Goal: Task Accomplishment & Management: Manage account settings

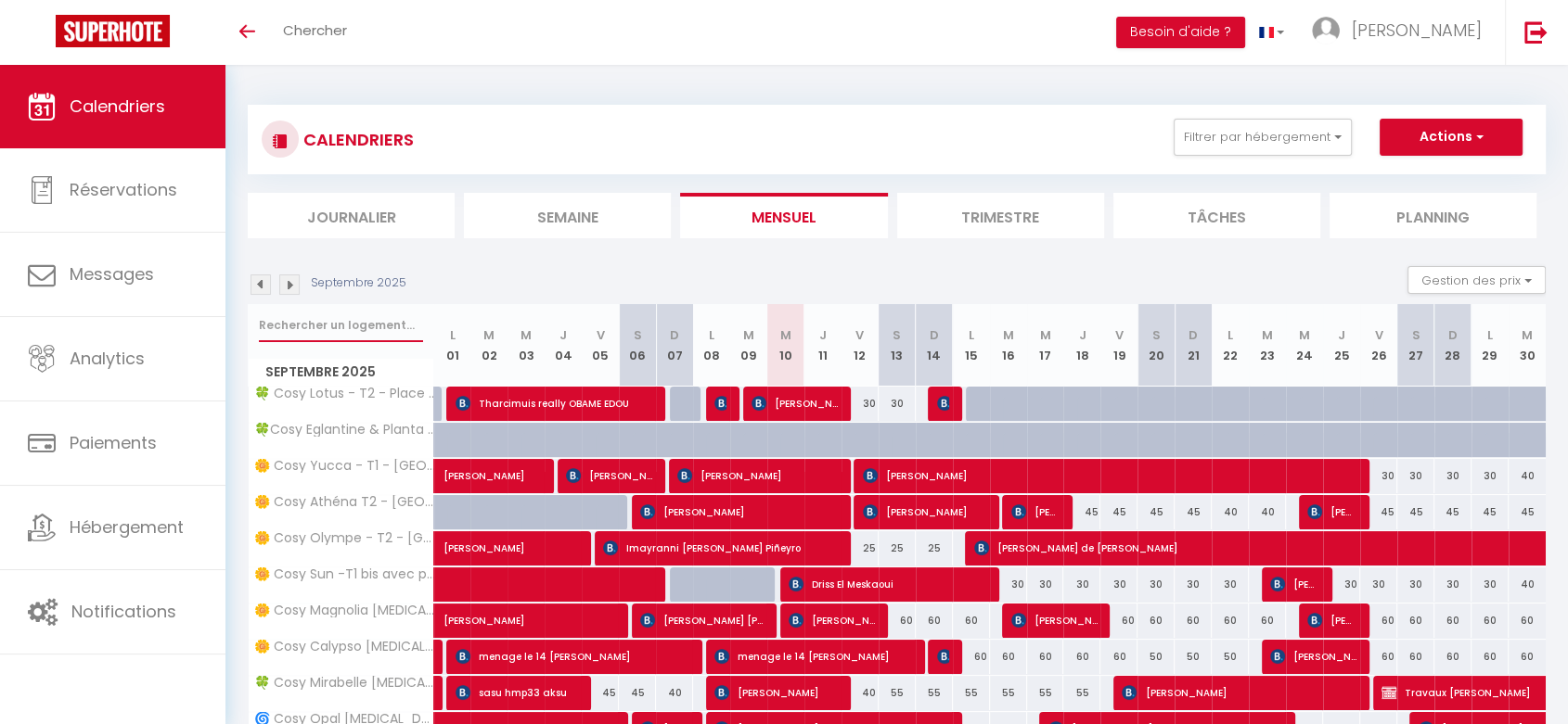
click at [304, 333] on input "text" at bounding box center [340, 326] width 164 height 34
type input "planta"
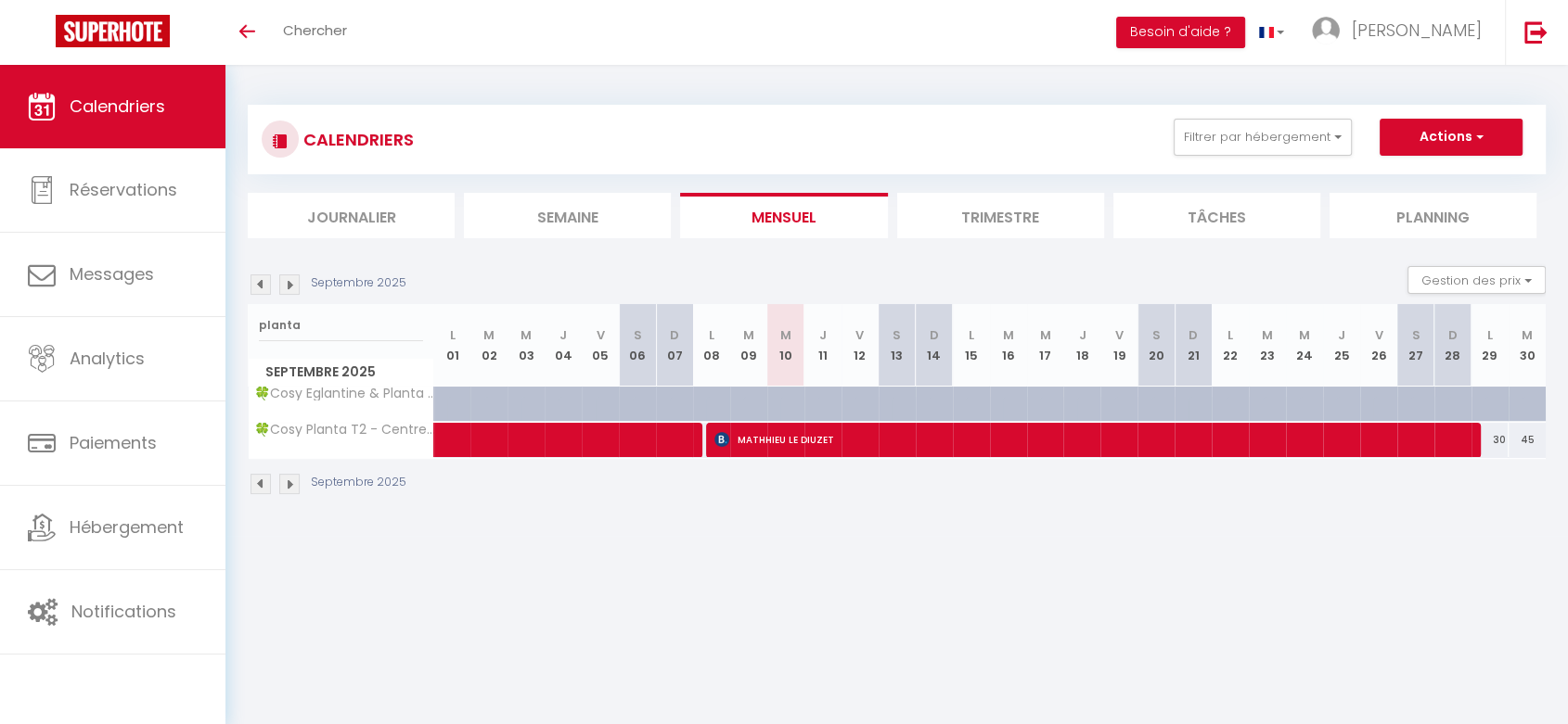
click at [930, 226] on li "Trimestre" at bounding box center [1001, 216] width 207 height 45
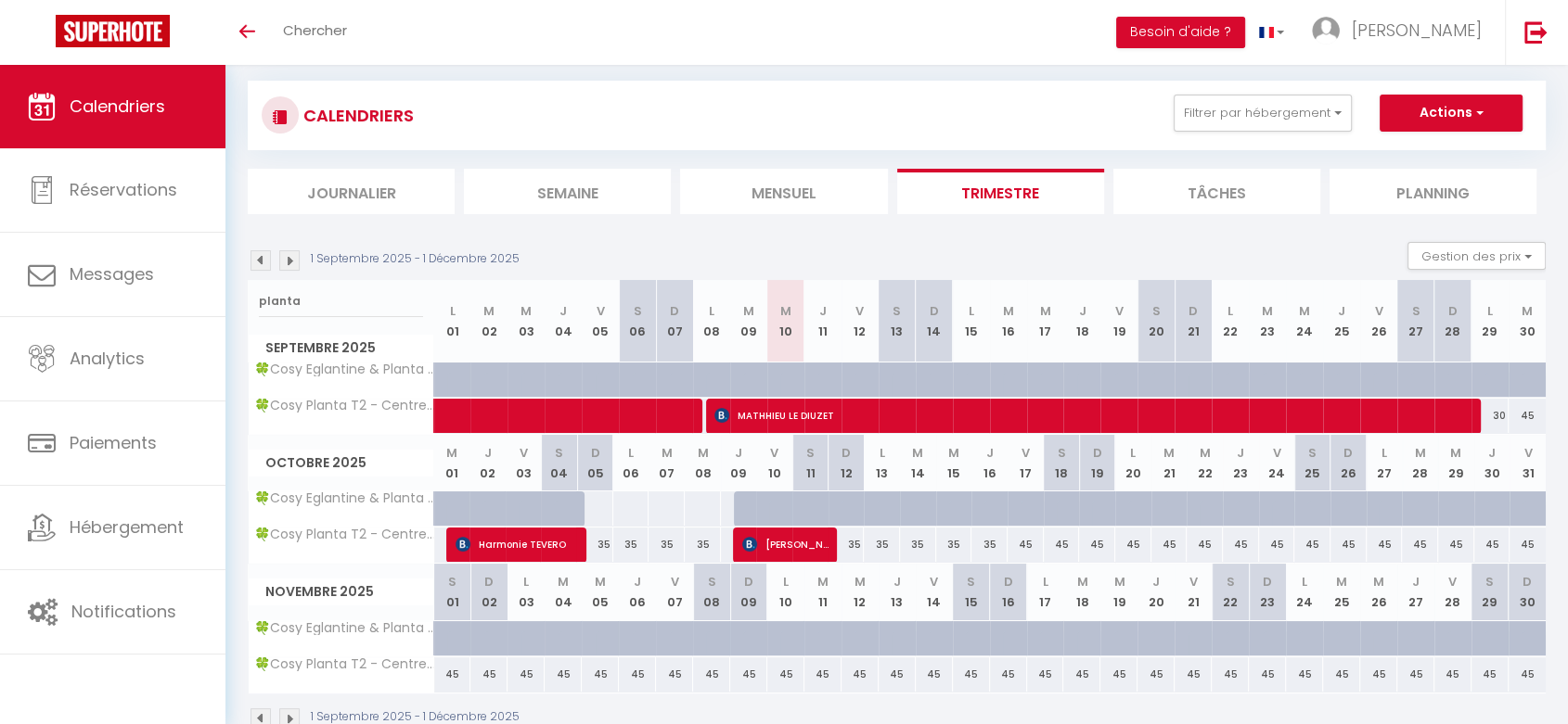
scroll to position [67, 0]
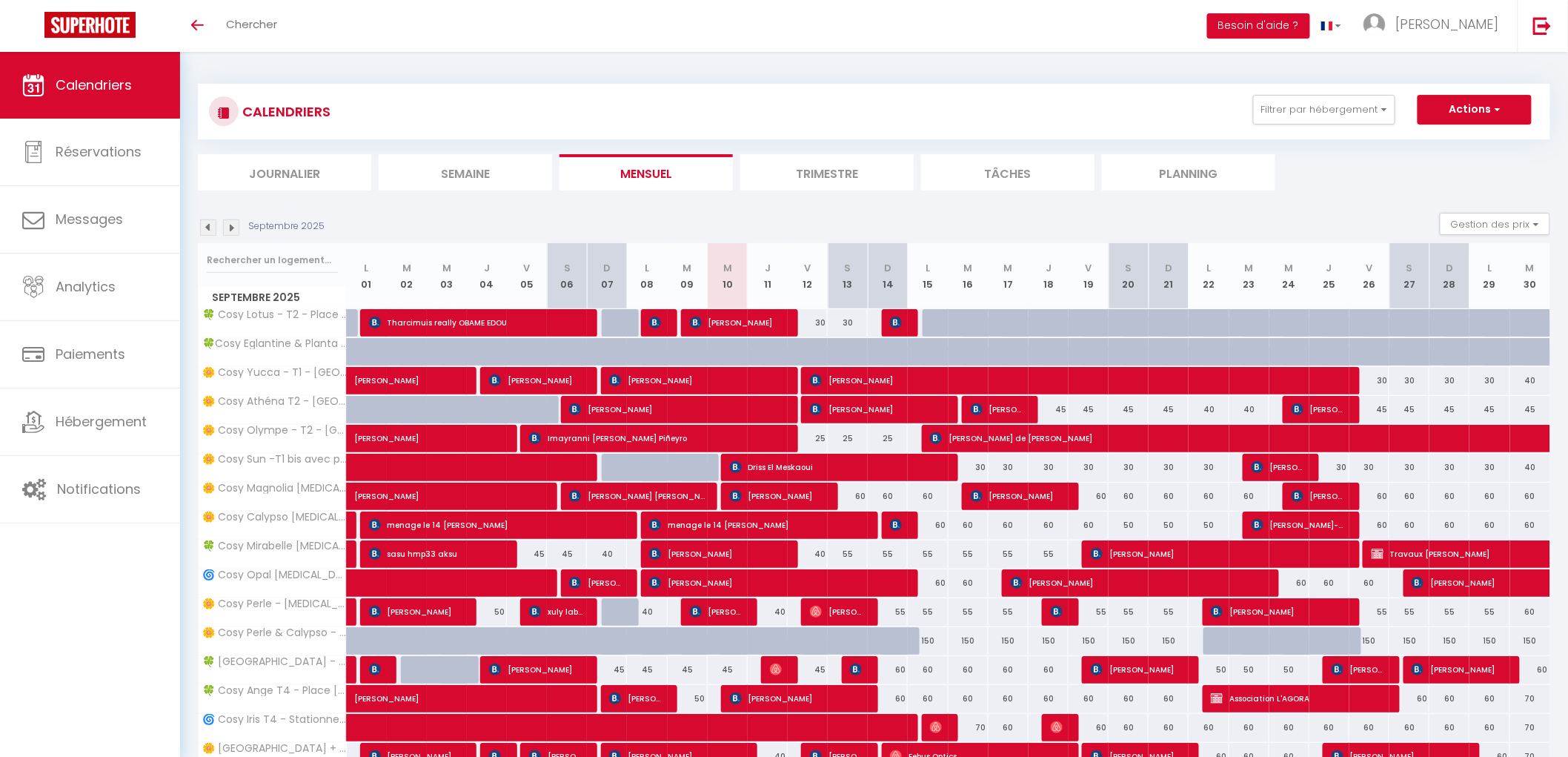
click at [253, 243] on div at bounding box center [272, 259] width 147 height 34
click at [252, 254] on input "text" at bounding box center [272, 260] width 131 height 27
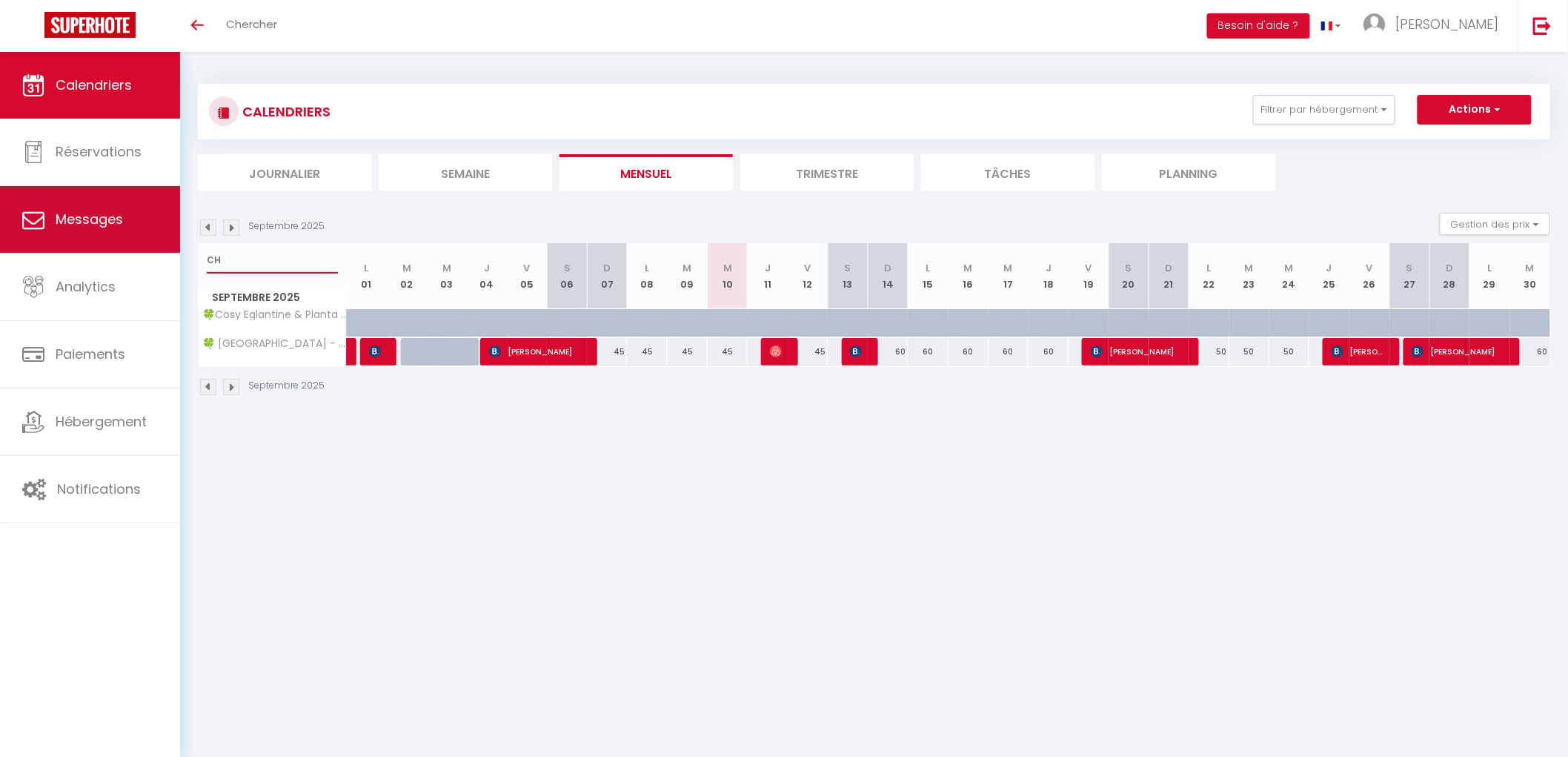
type input "C"
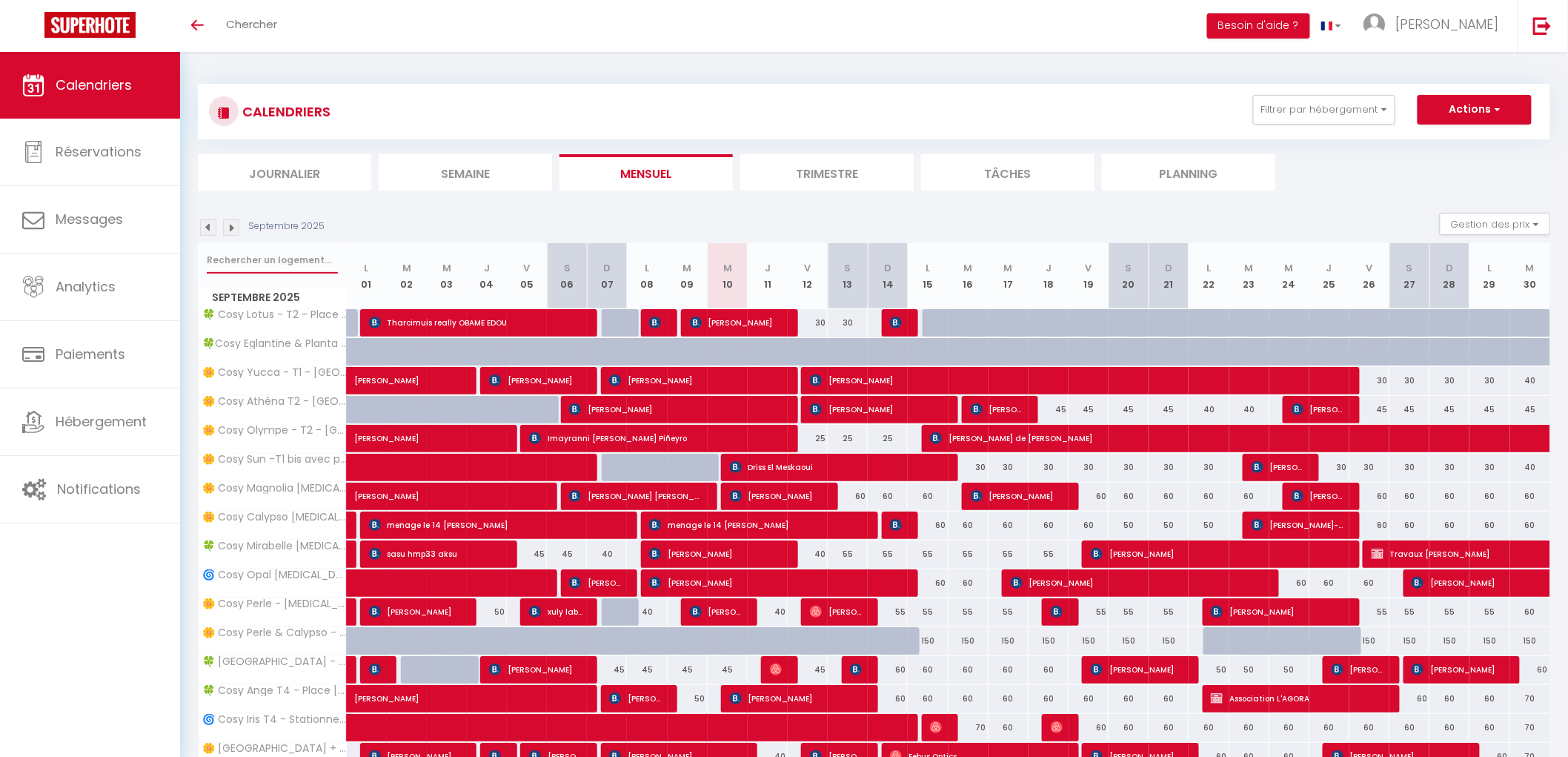
click at [282, 261] on input "text" at bounding box center [272, 260] width 131 height 27
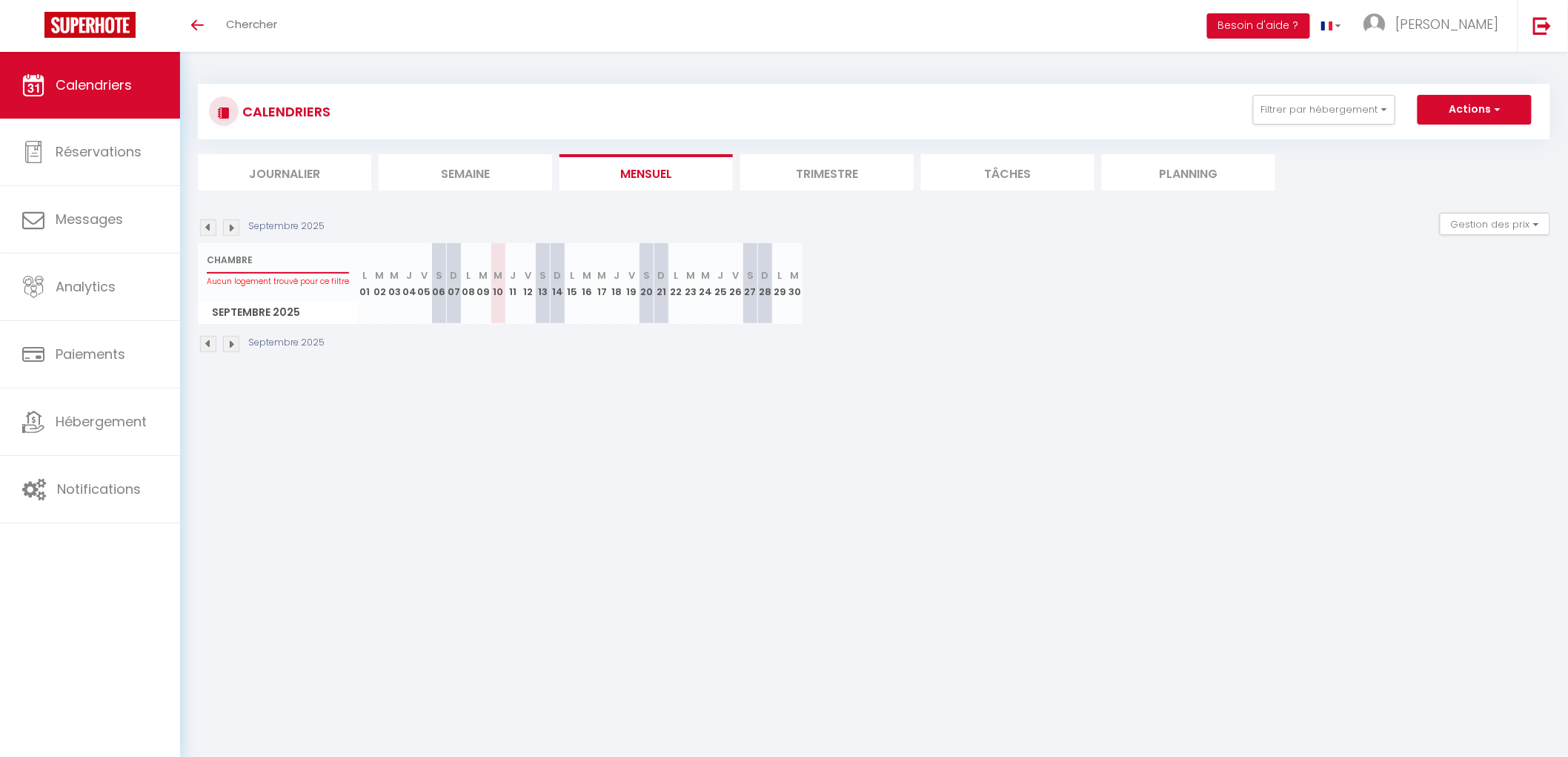
click at [279, 261] on input "CHAMBRE" at bounding box center [277, 260] width 142 height 27
drag, startPoint x: 279, startPoint y: 261, endPoint x: 0, endPoint y: 267, distance: 279.1
click at [0, 267] on div "🟢 Des questions ou besoin d'assistance pour la migration AirBnB? Connectez-vous…" at bounding box center [784, 218] width 1568 height 334
type input "CH"
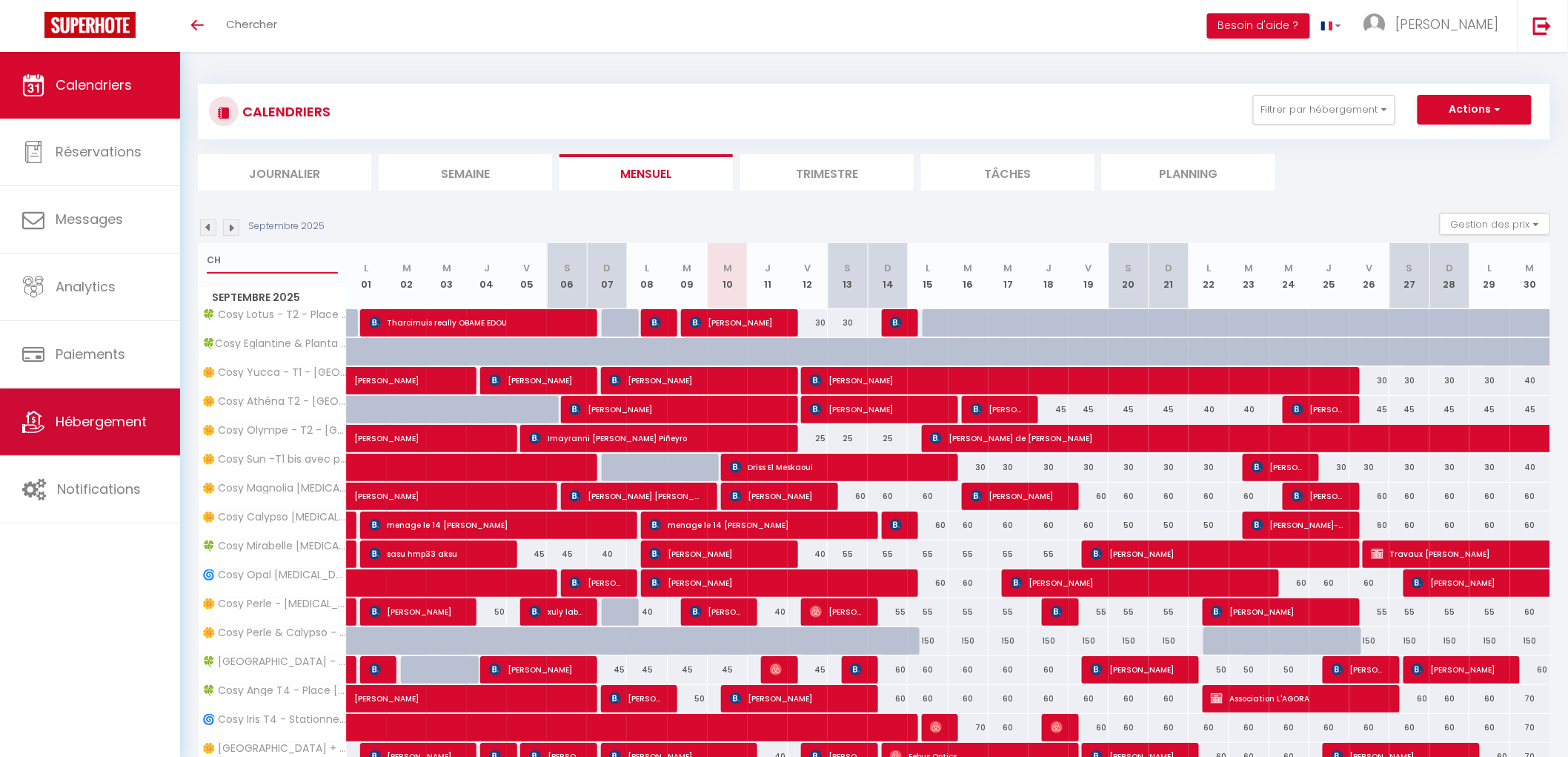
click at [105, 404] on link "Hébergement" at bounding box center [90, 422] width 180 height 67
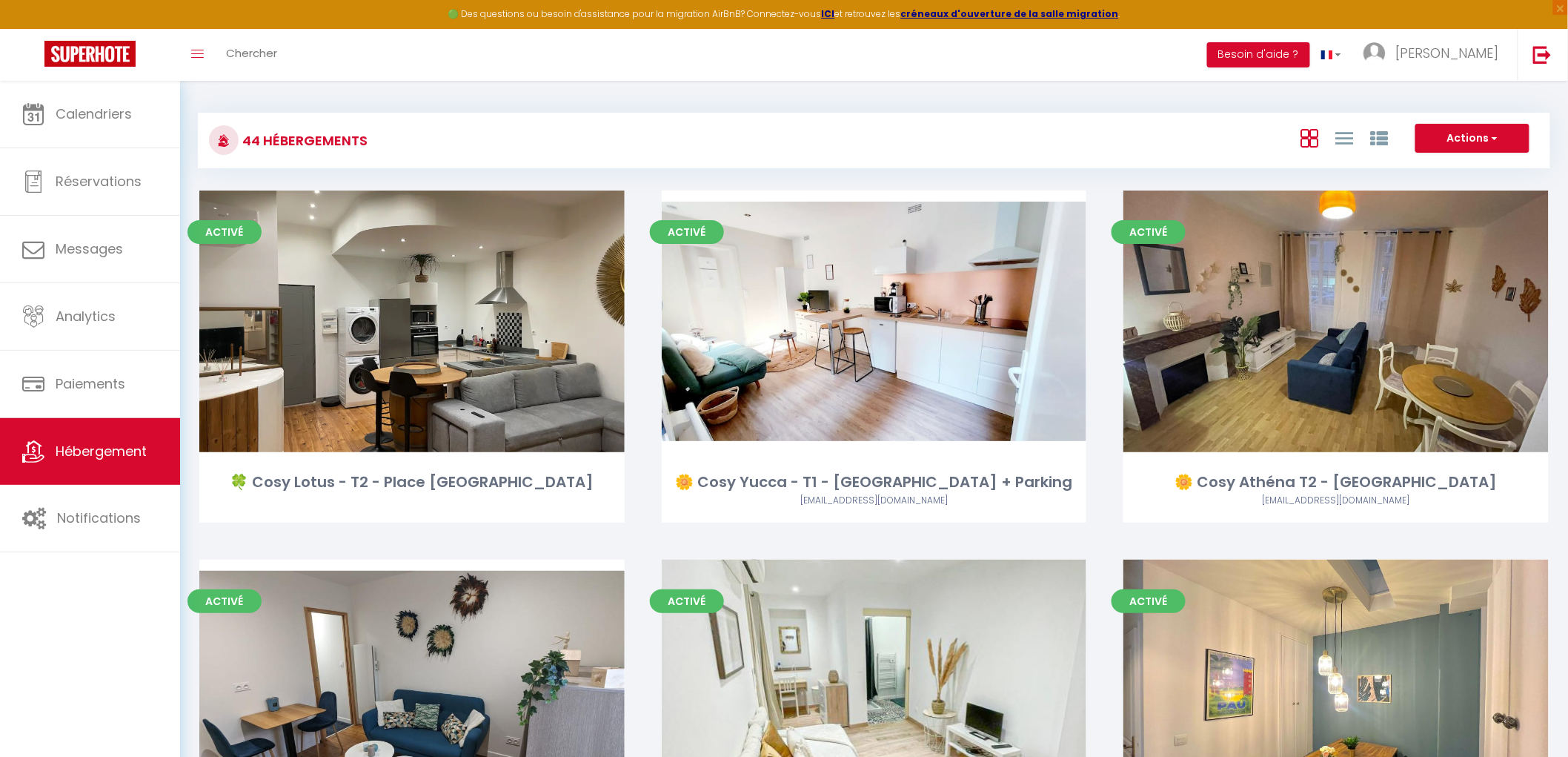
click at [929, 119] on div "44 Hébergements Actions Créer un Hébergement Nouveau groupe" at bounding box center [874, 140] width 1353 height 56
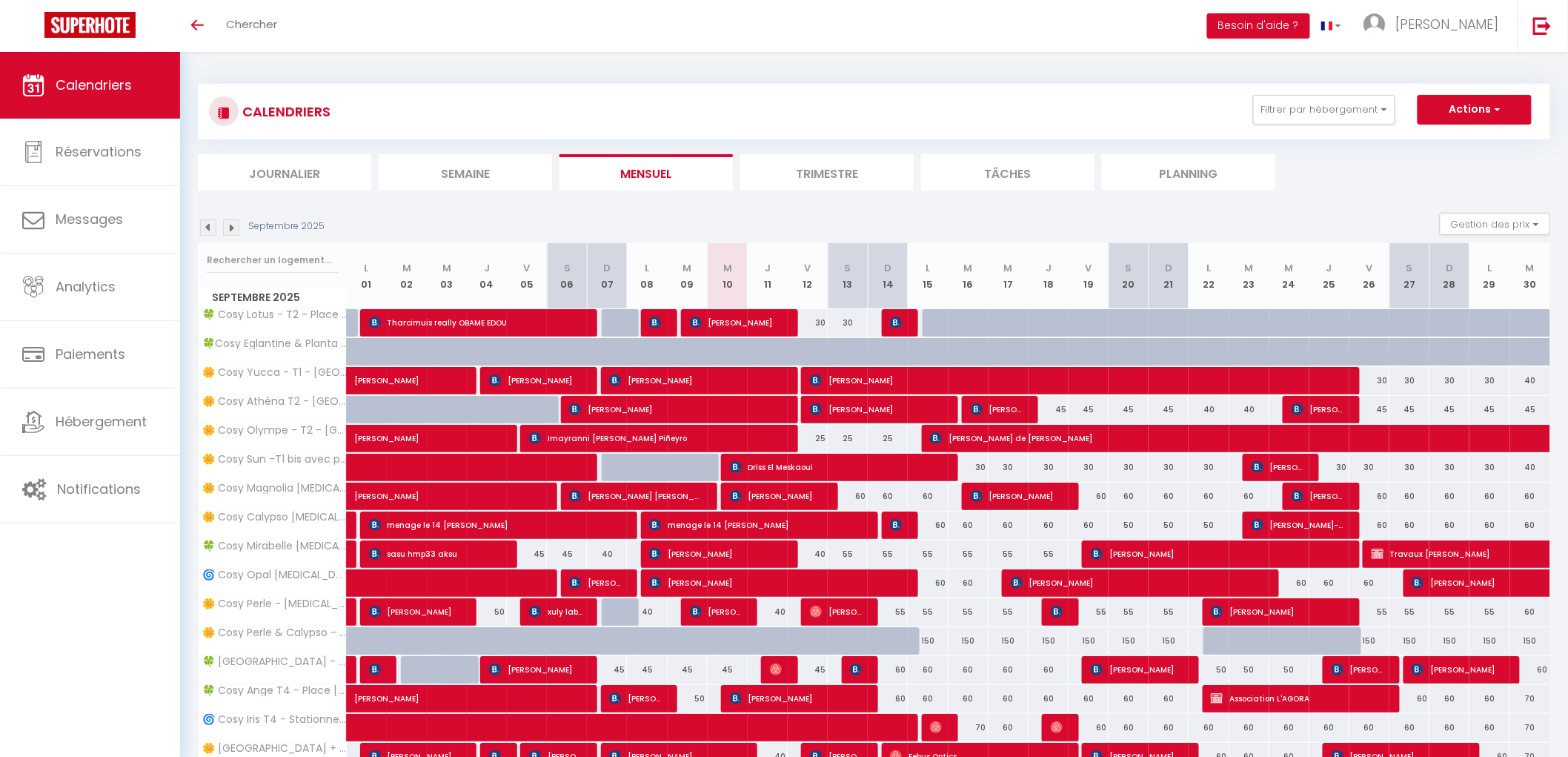
click at [227, 273] on div at bounding box center [272, 259] width 147 height 34
click at [226, 256] on input "text" at bounding box center [272, 260] width 131 height 27
type input "athéna"
click at [233, 245] on div at bounding box center [272, 259] width 147 height 34
click at [234, 248] on input "text" at bounding box center [272, 260] width 131 height 27
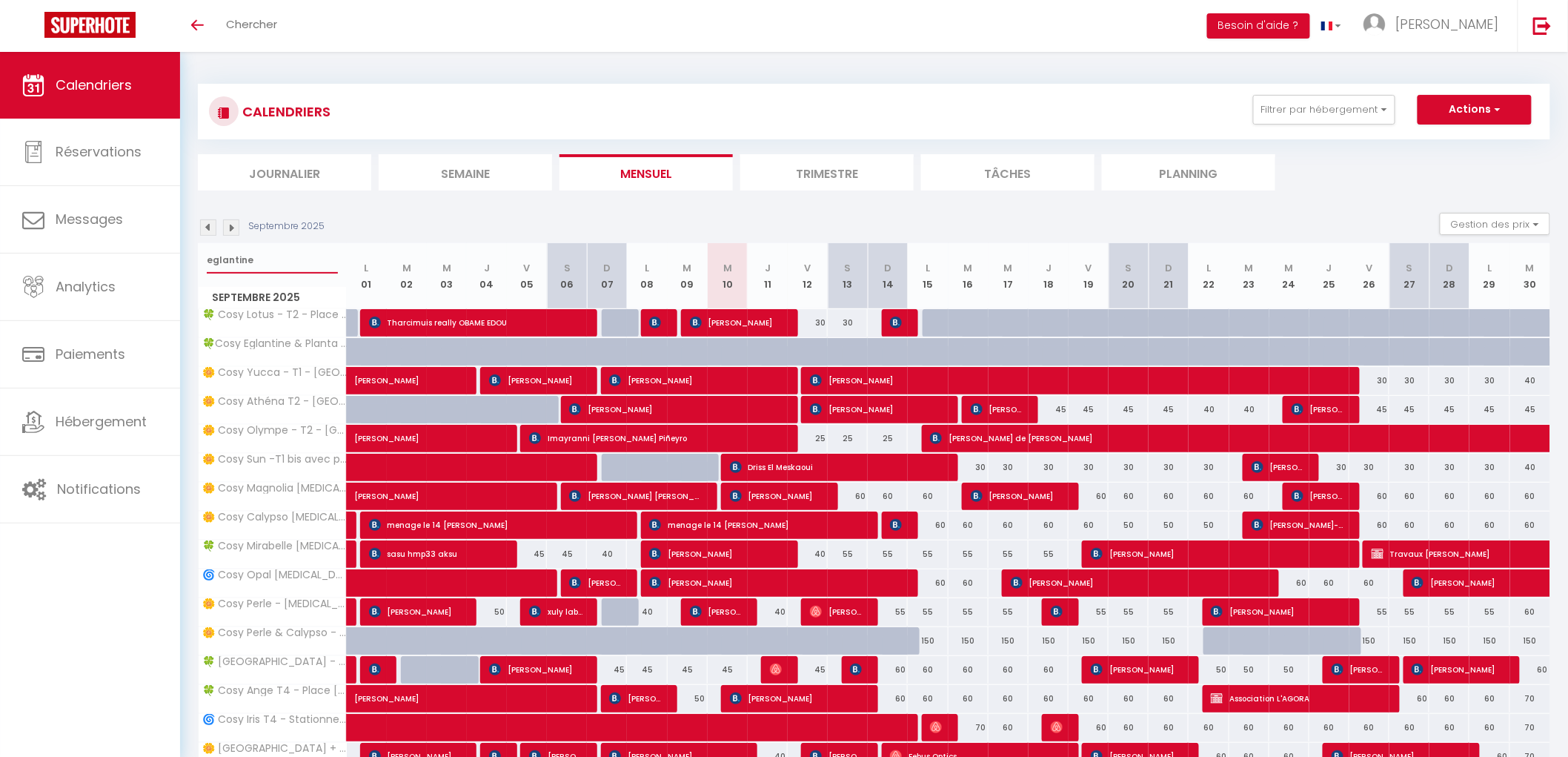
type input "eglantine"
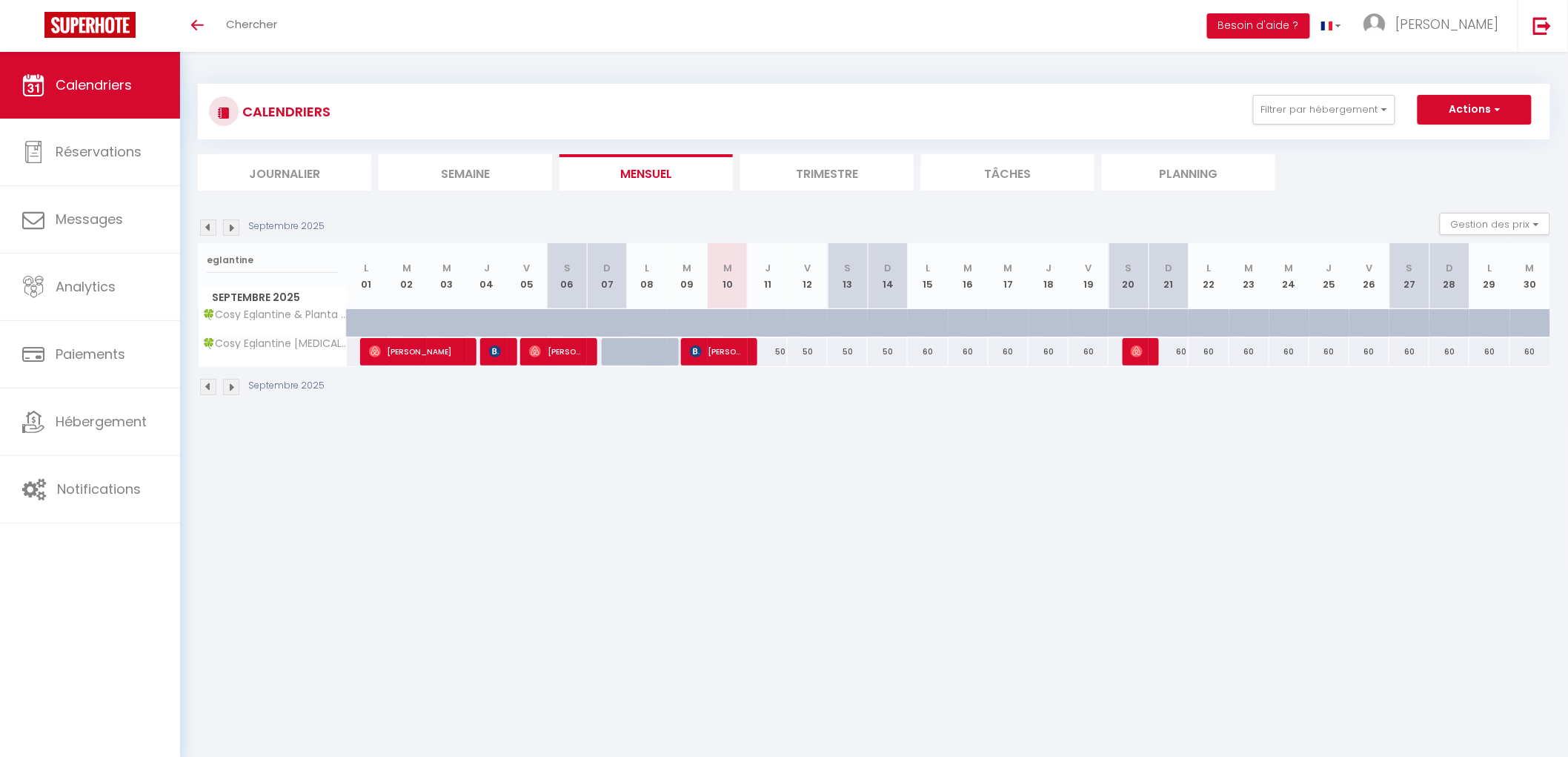
click at [803, 178] on li "Trimestre" at bounding box center [827, 173] width 173 height 36
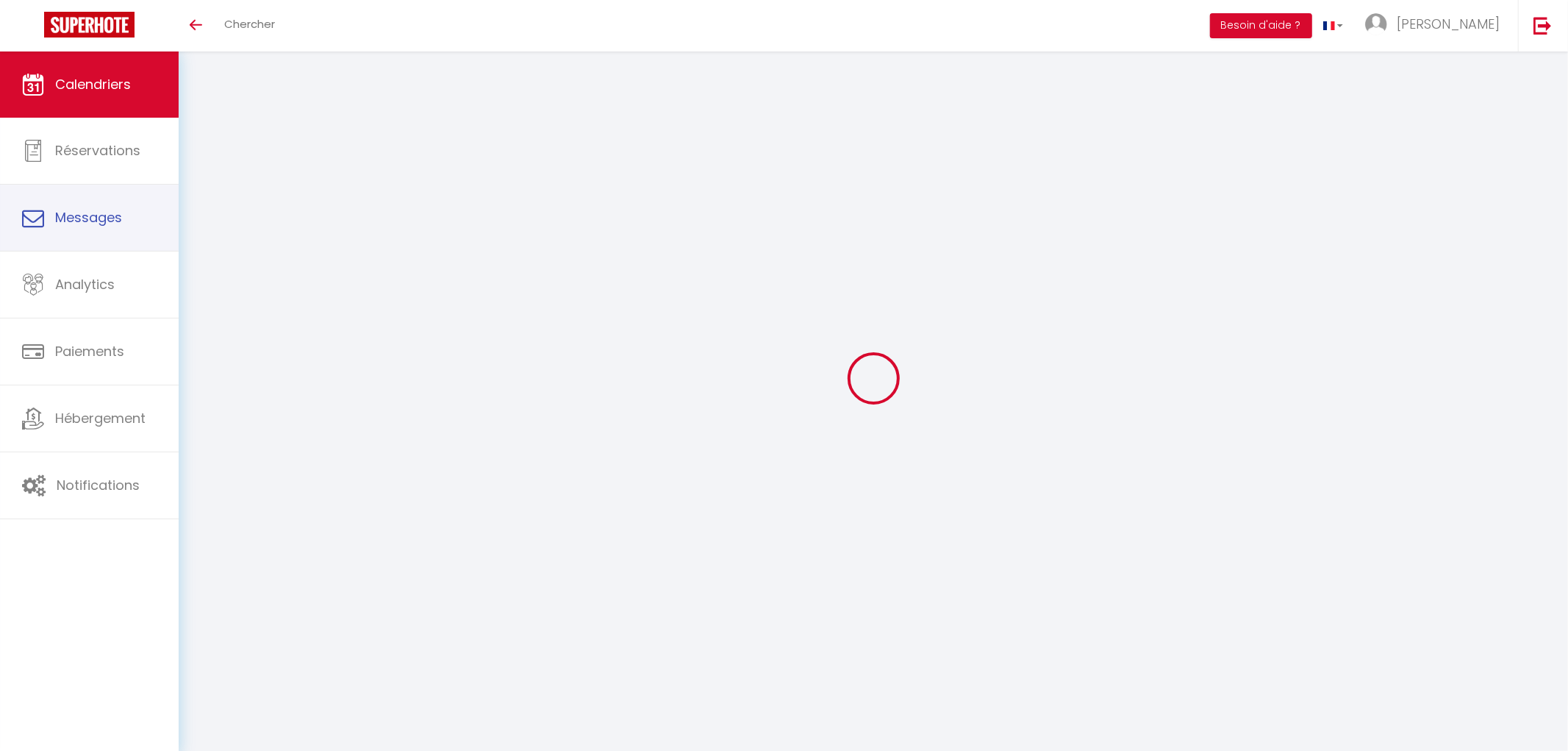
select select
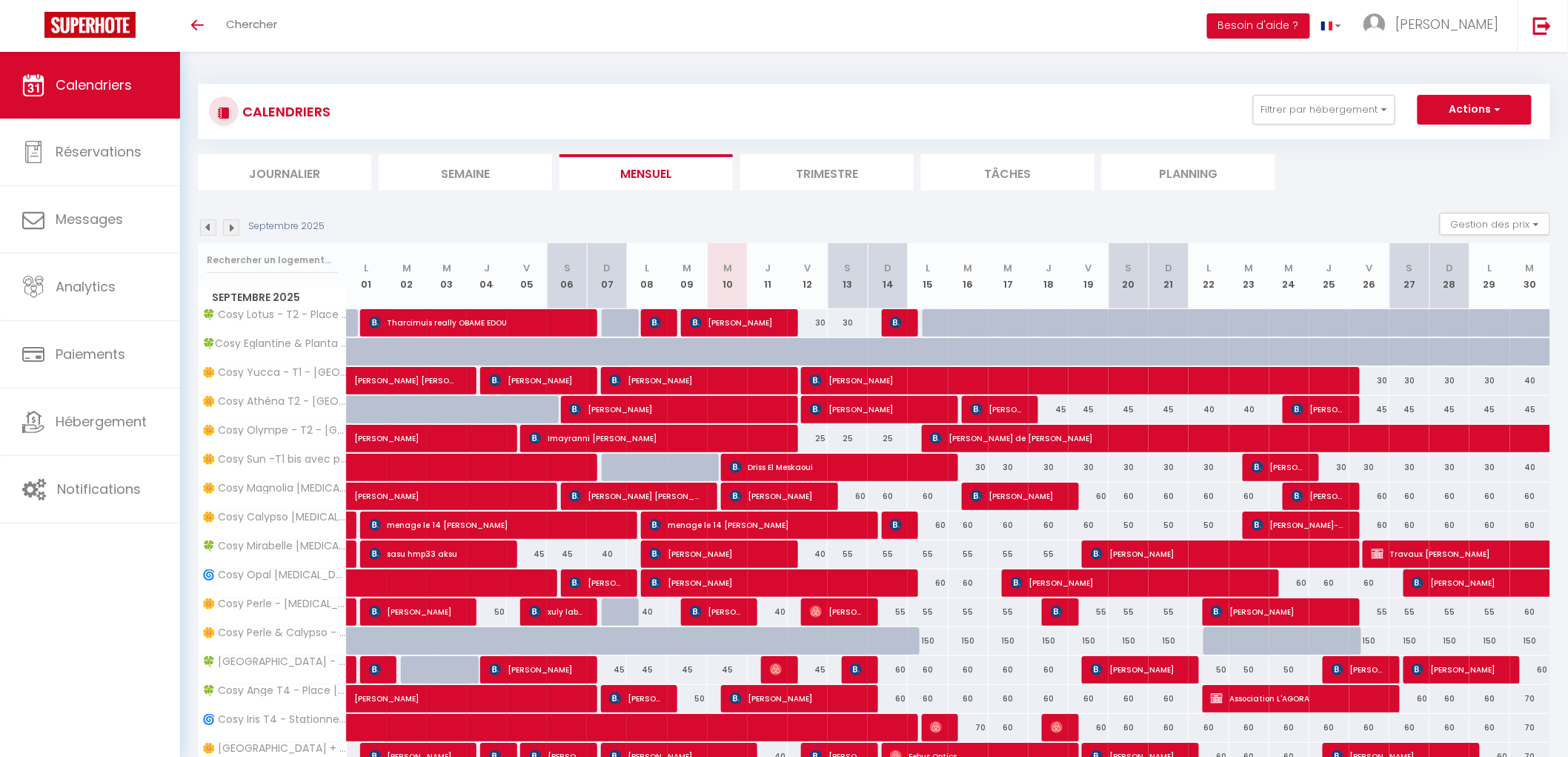
select select
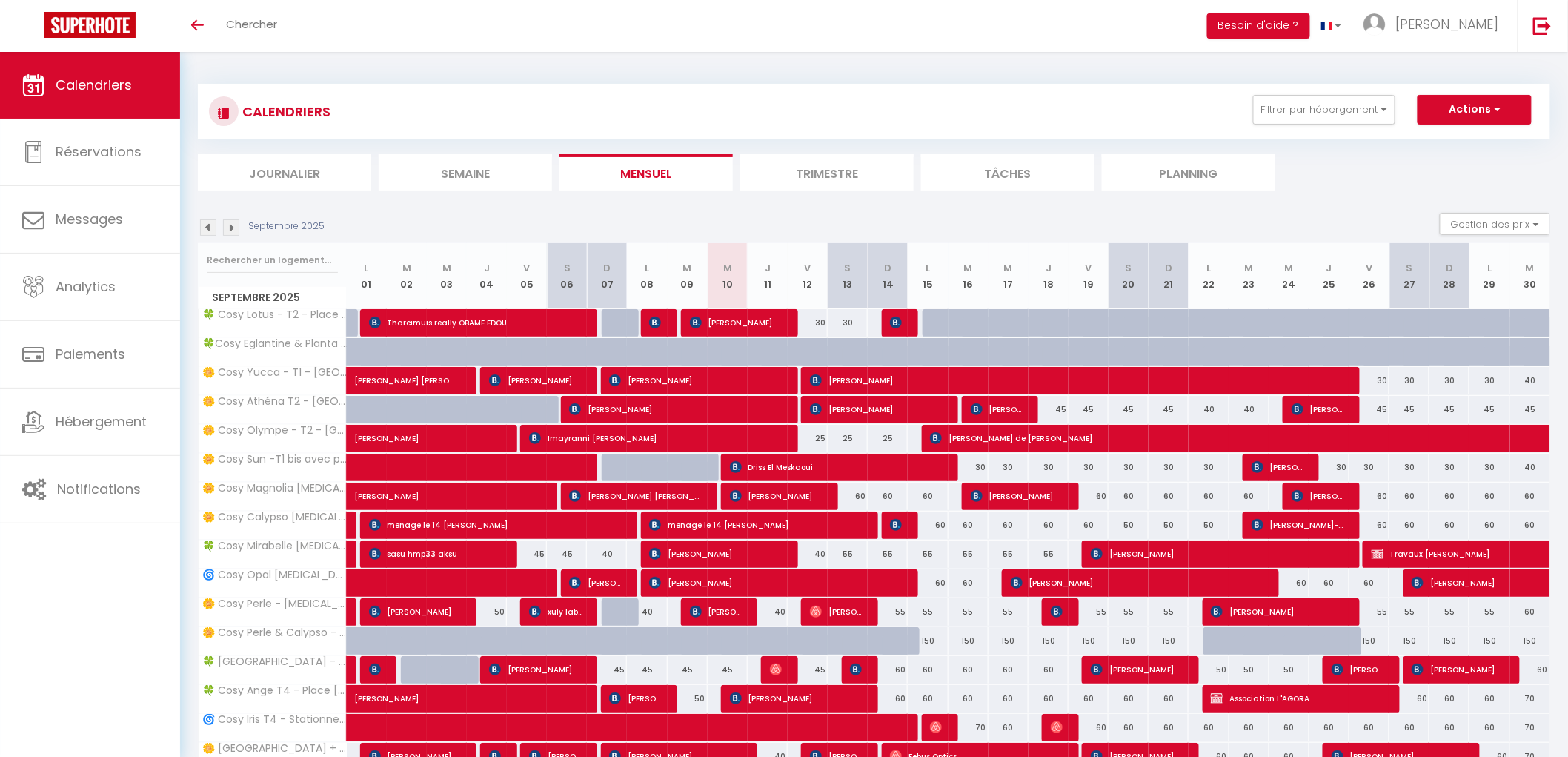
select select
click at [230, 263] on input "text" at bounding box center [272, 260] width 131 height 27
type input "pe"
select select
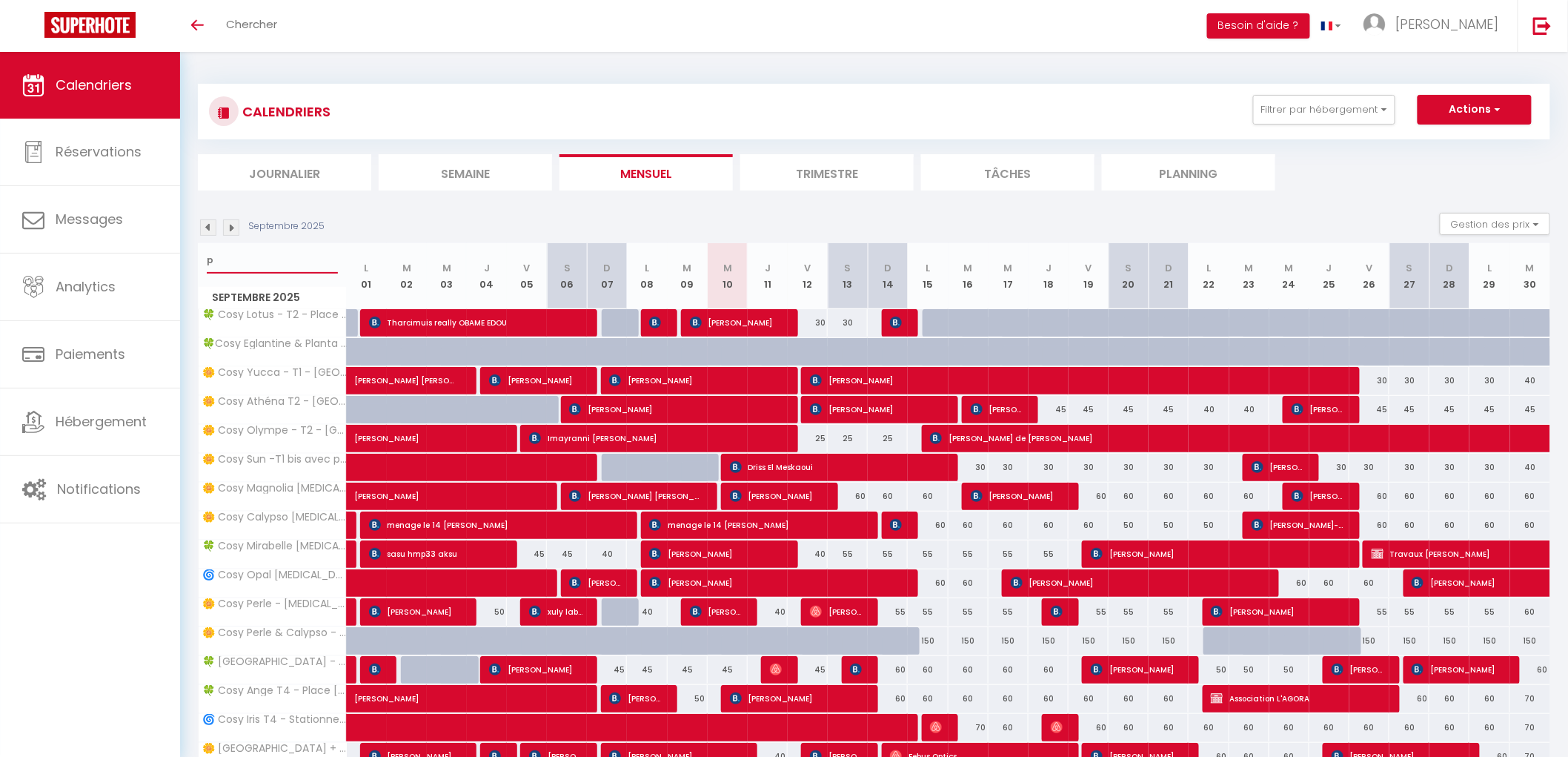
select select
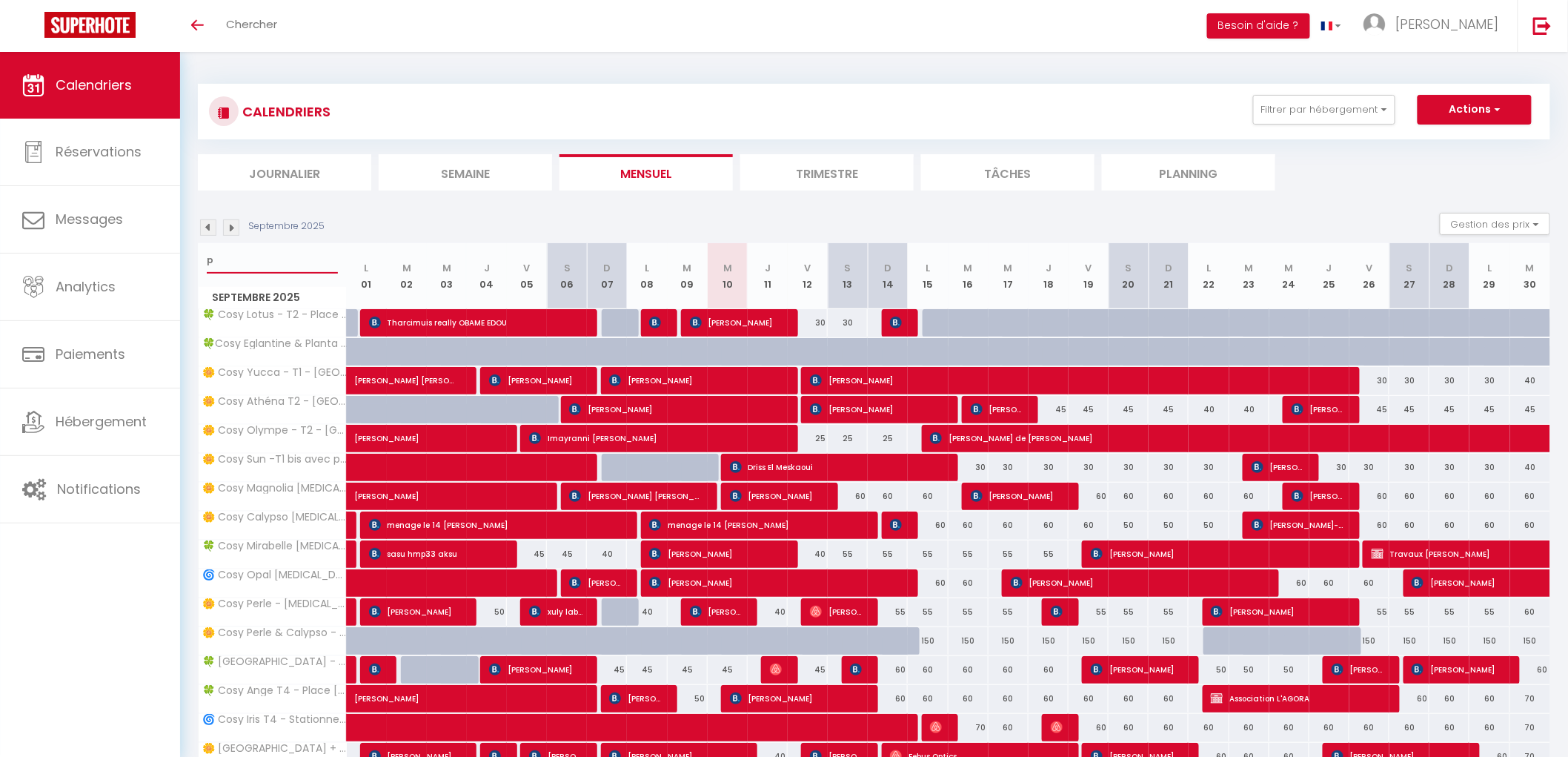
select select
type input "perl"
select select
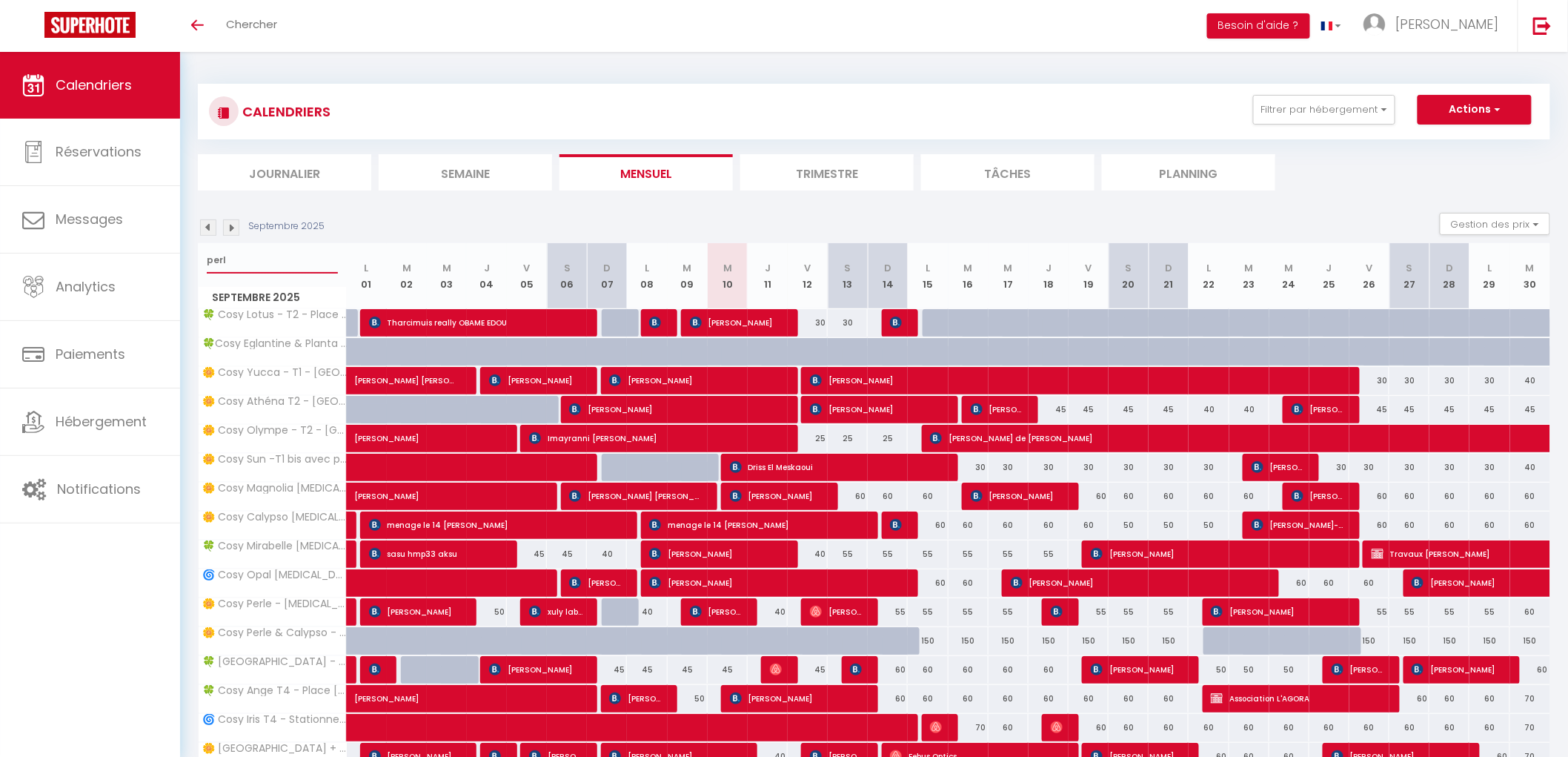
select select
type input "perle"
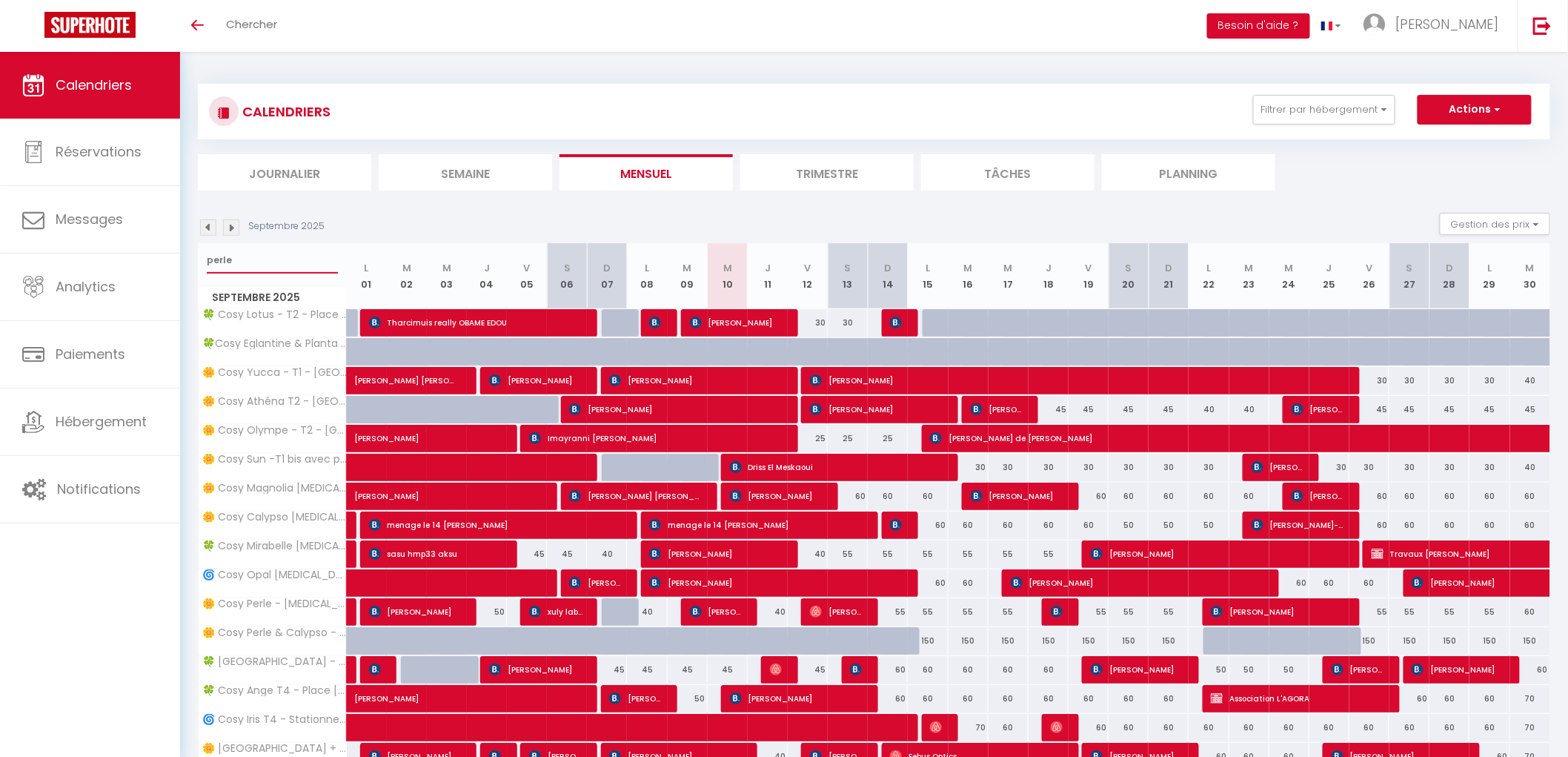
select select
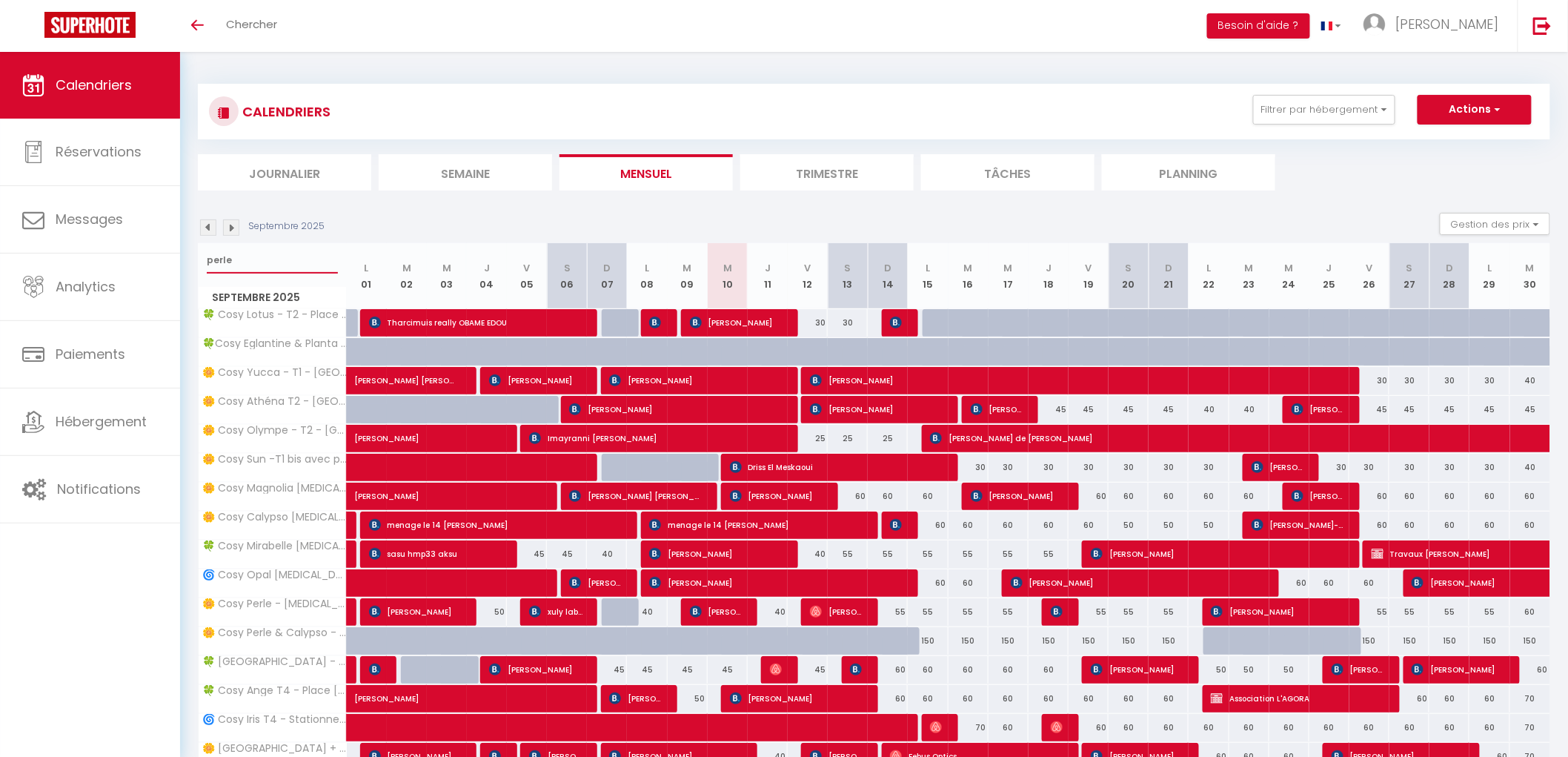
select select
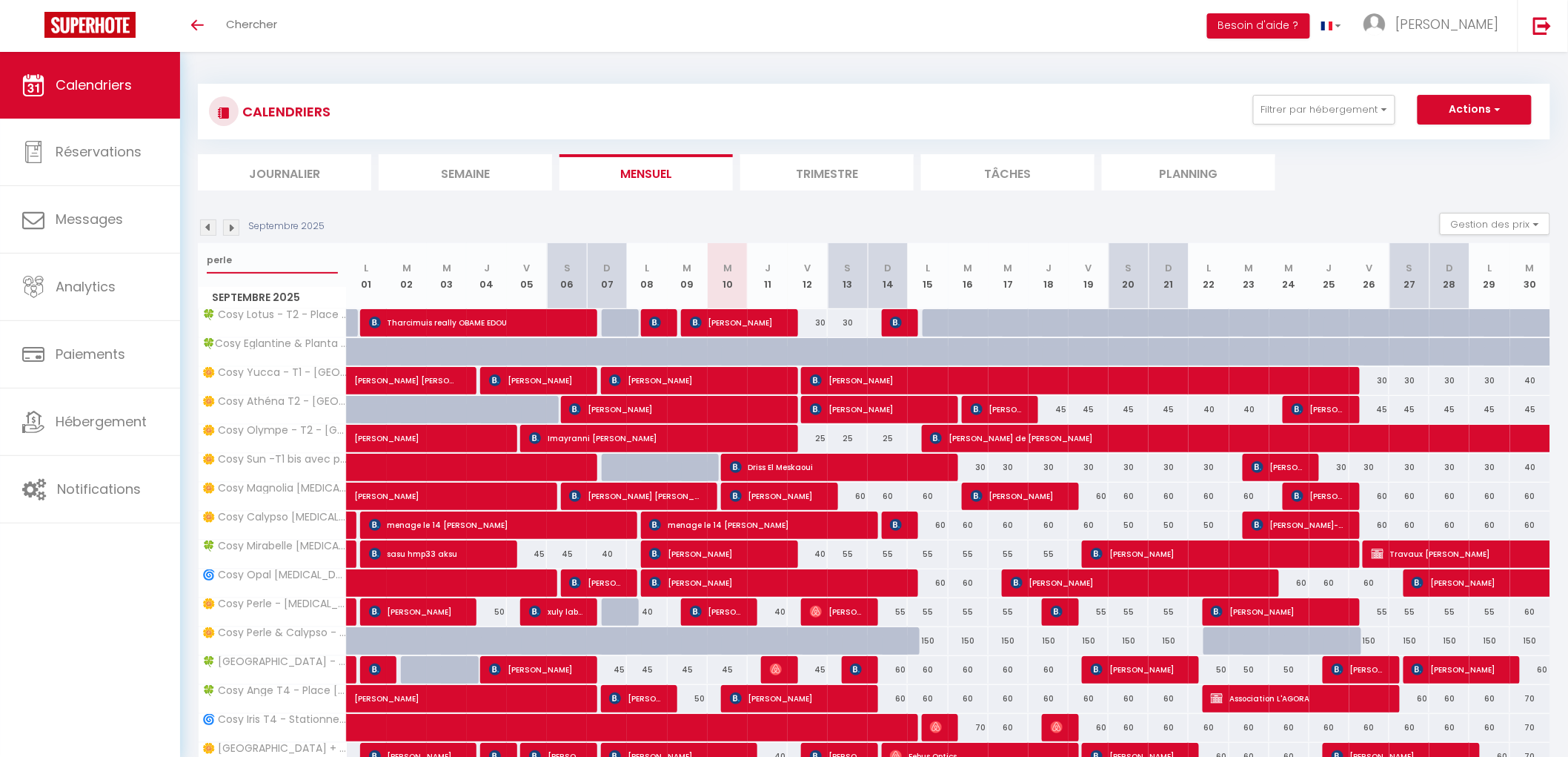
select select
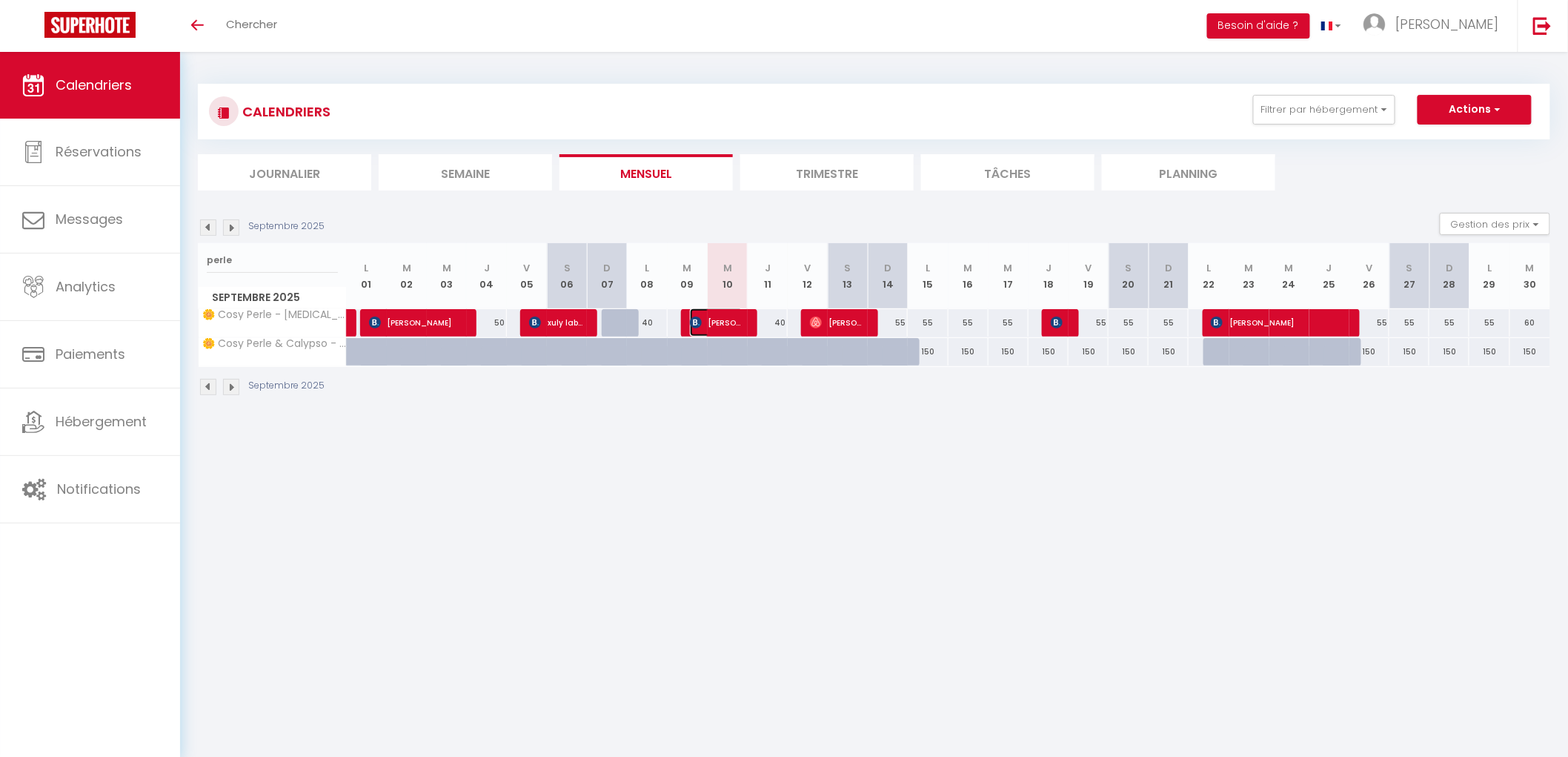
click at [739, 316] on span "[PERSON_NAME]" at bounding box center [717, 323] width 54 height 28
select select "OK"
select select "KO"
select select "0"
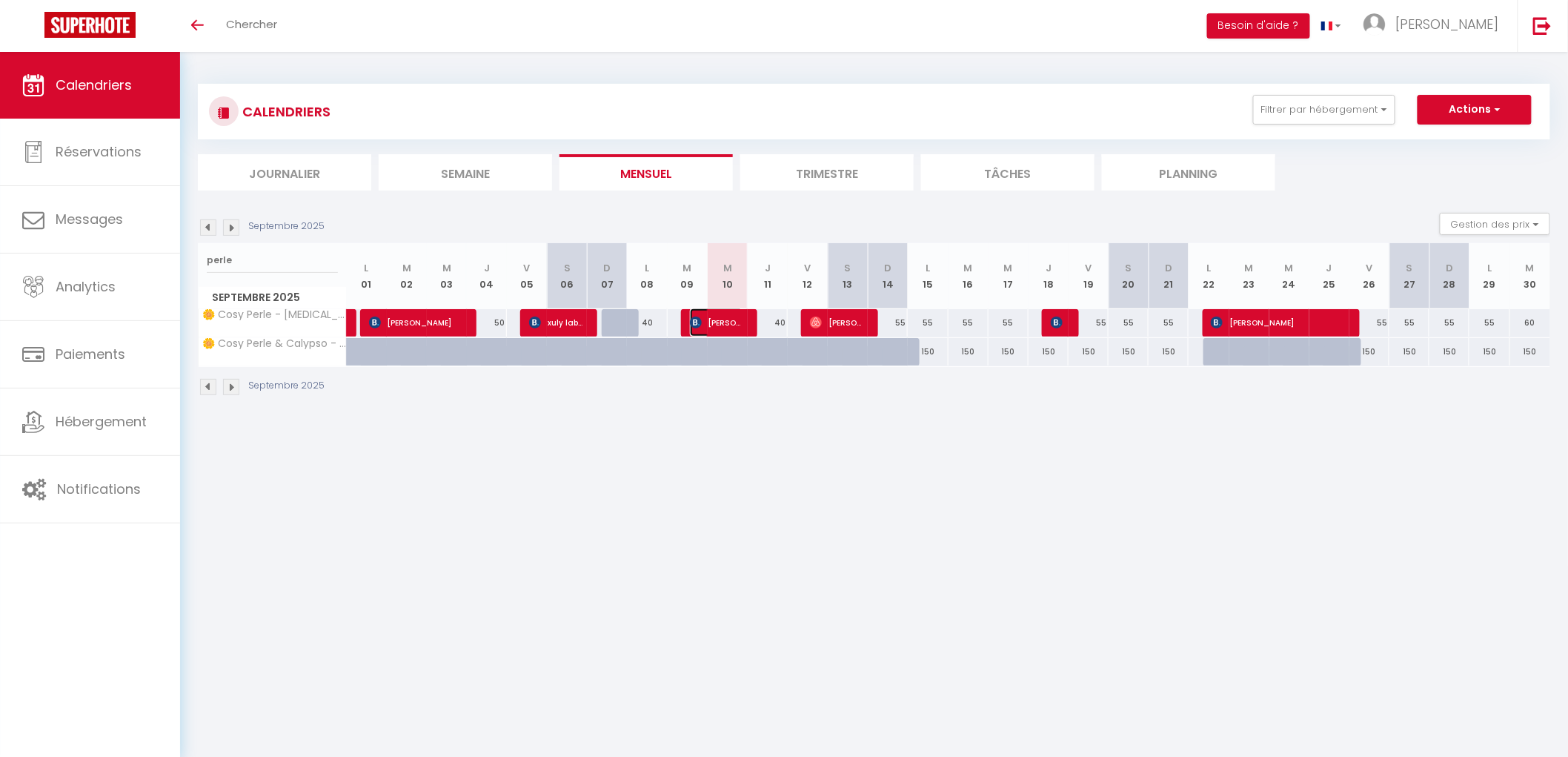
select select "1"
select select
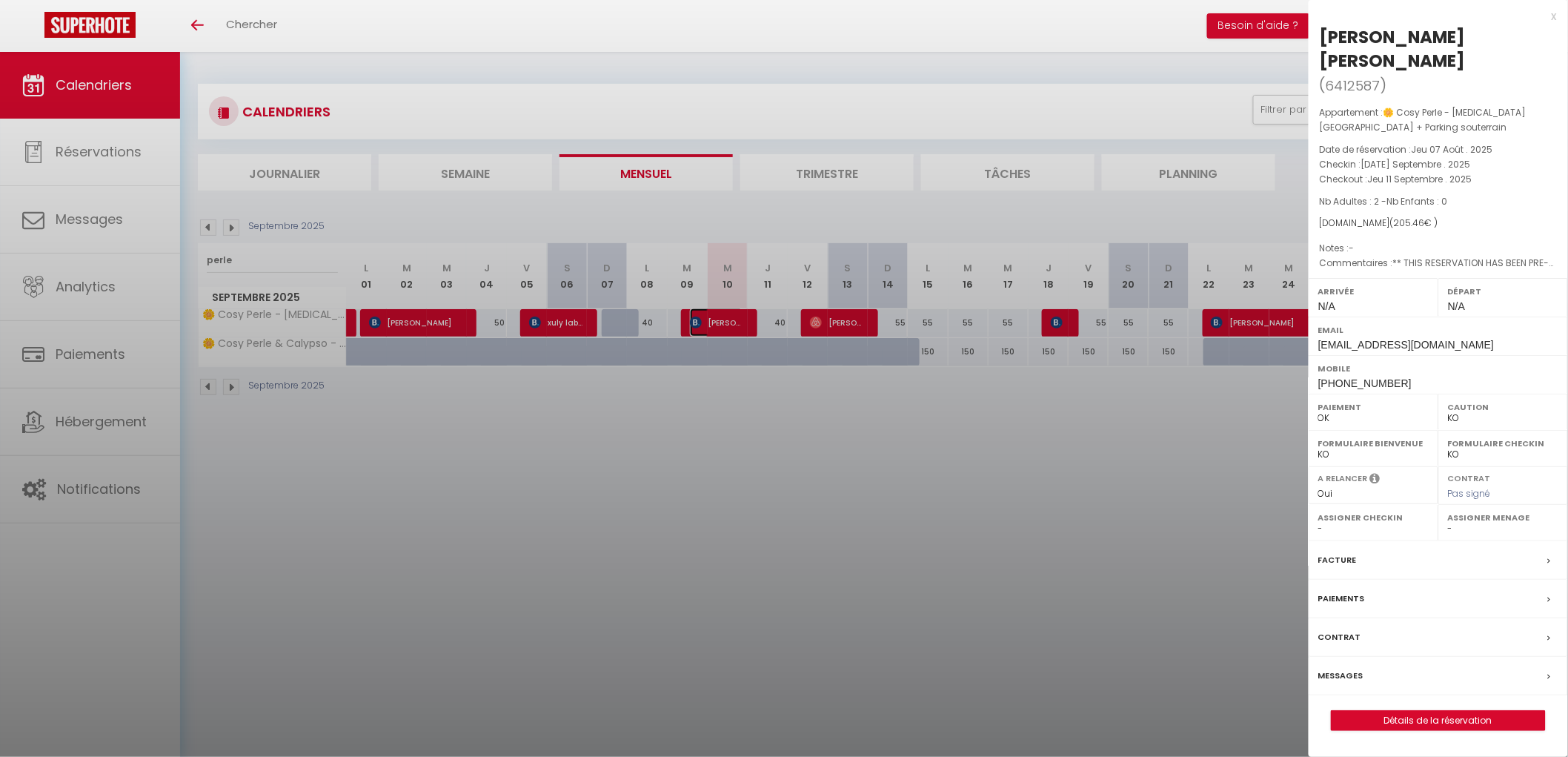
select select "34416"
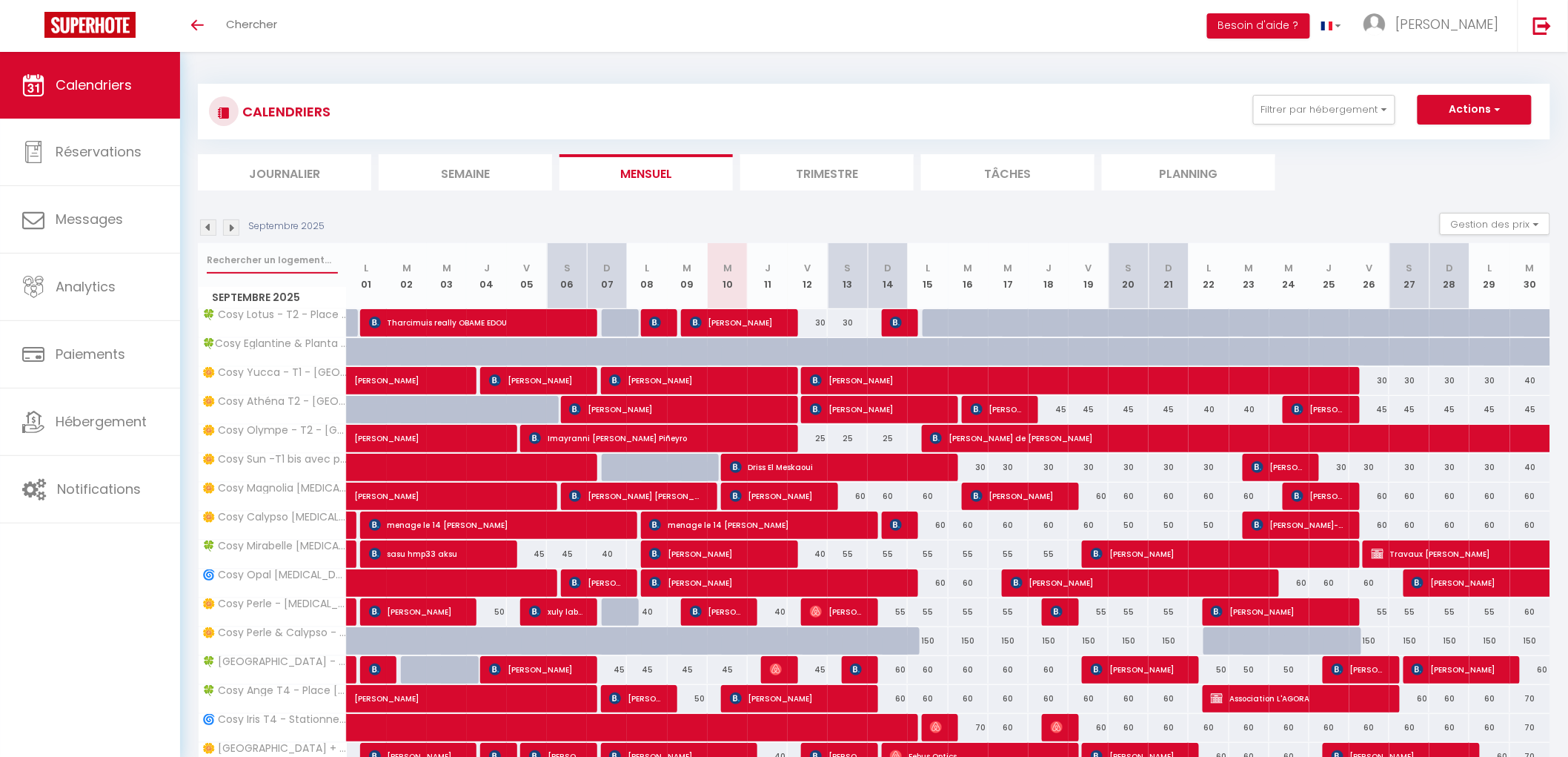
click at [263, 253] on input "text" at bounding box center [272, 260] width 131 height 27
type input "eden"
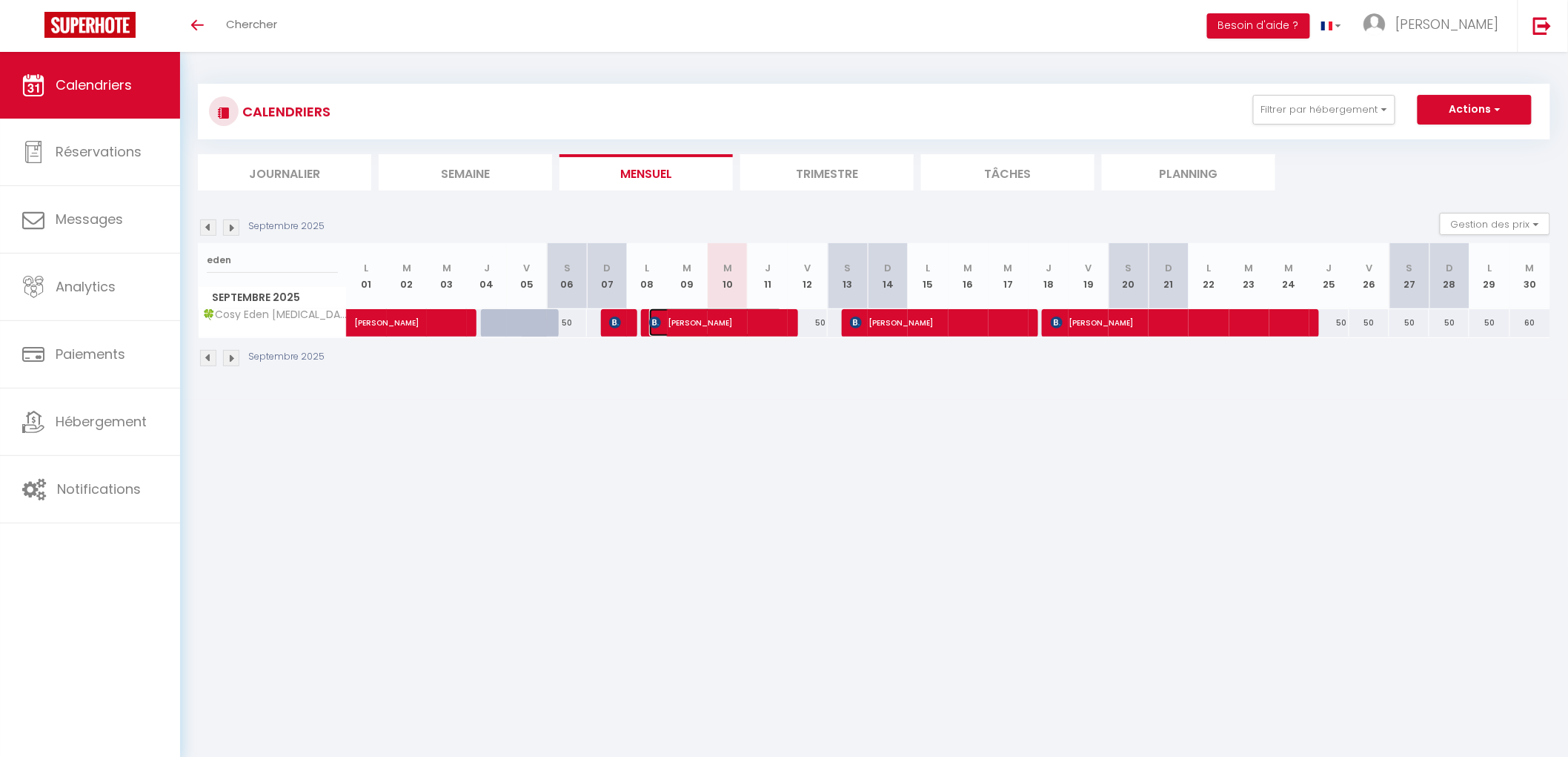
click at [698, 316] on span "[PERSON_NAME]" at bounding box center [715, 323] width 133 height 28
select select "OK"
select select "KO"
select select "0"
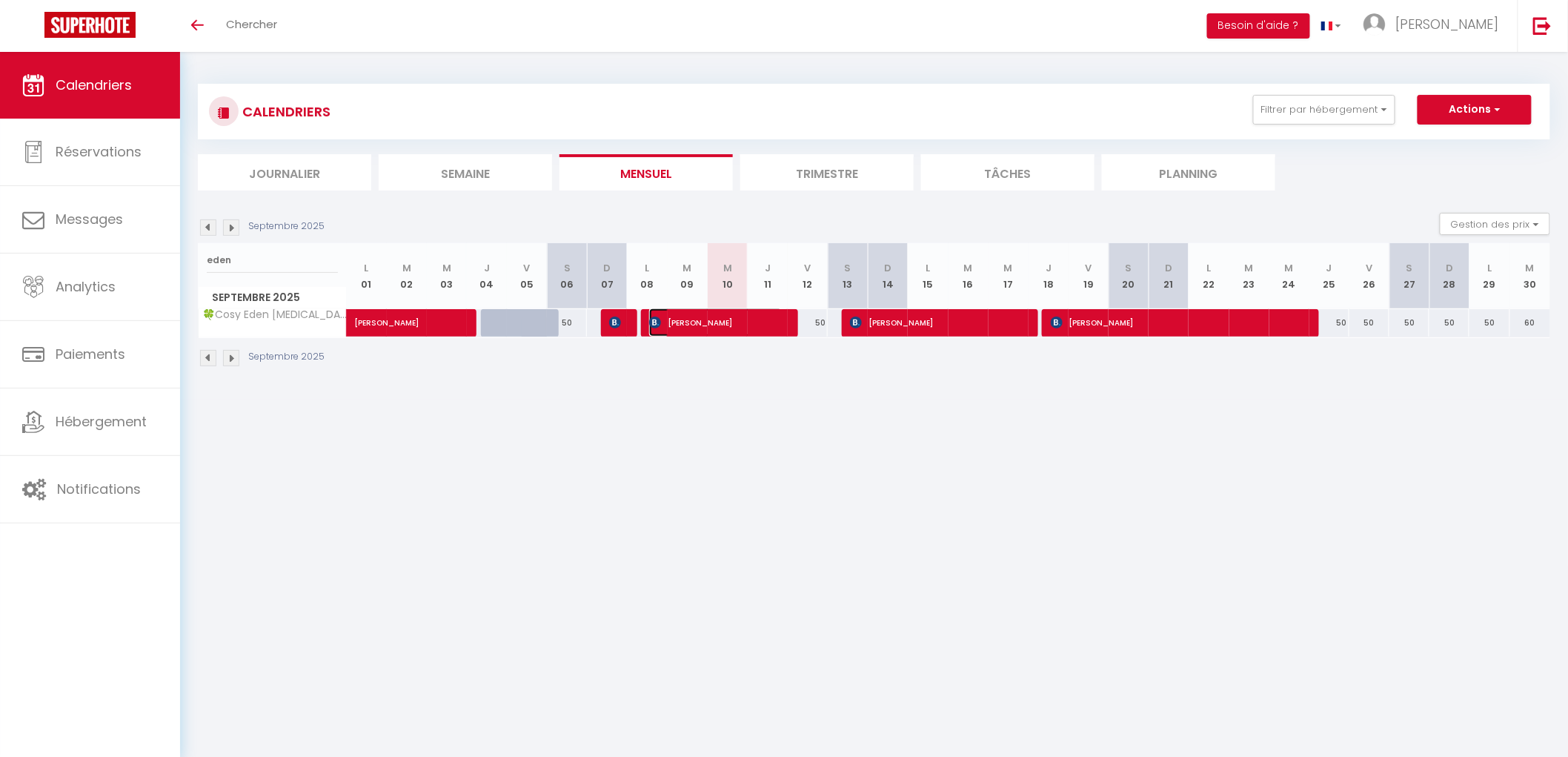
select select "1"
select select
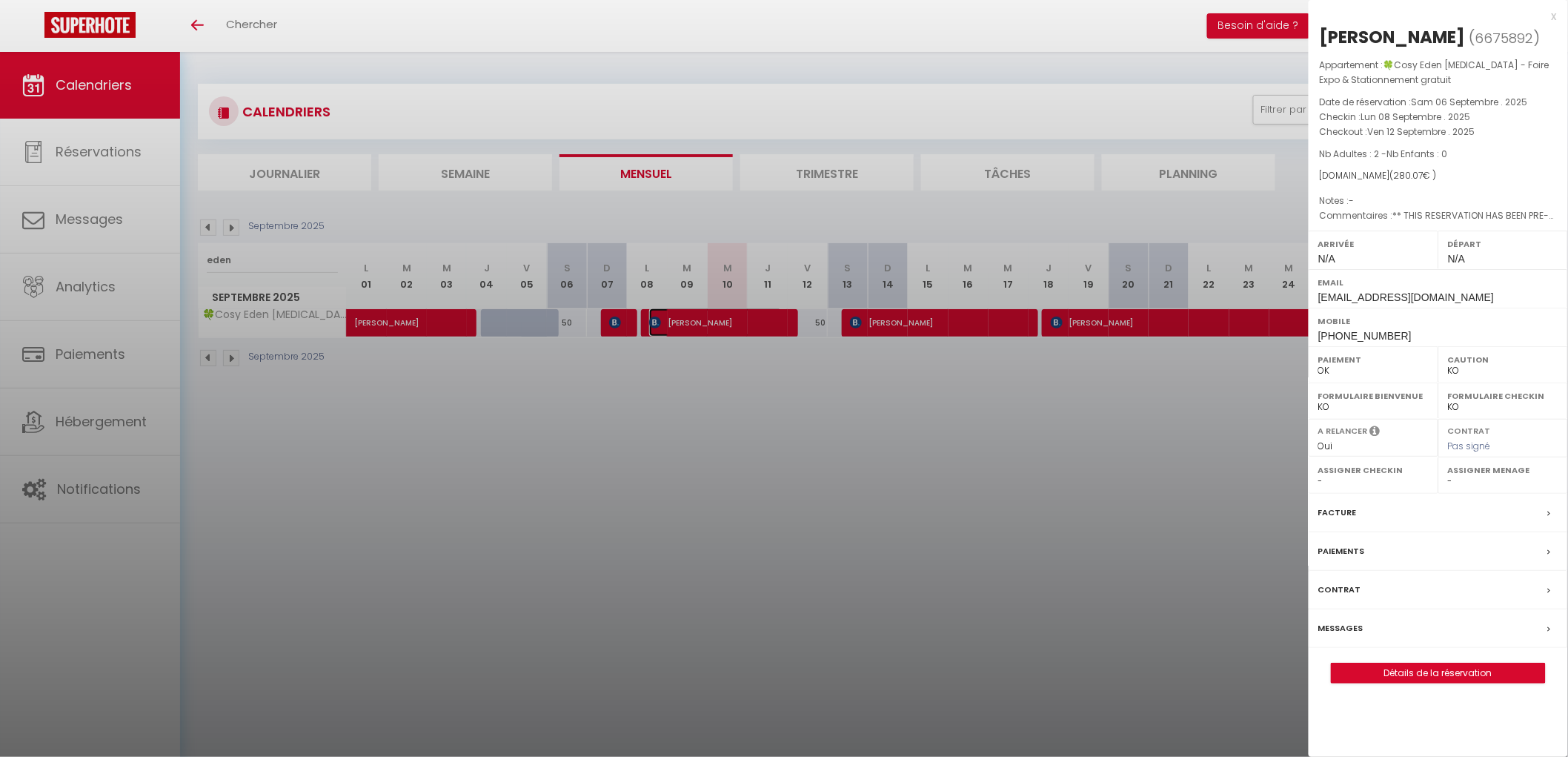
select select "34416"
click at [766, 427] on div at bounding box center [784, 378] width 1568 height 757
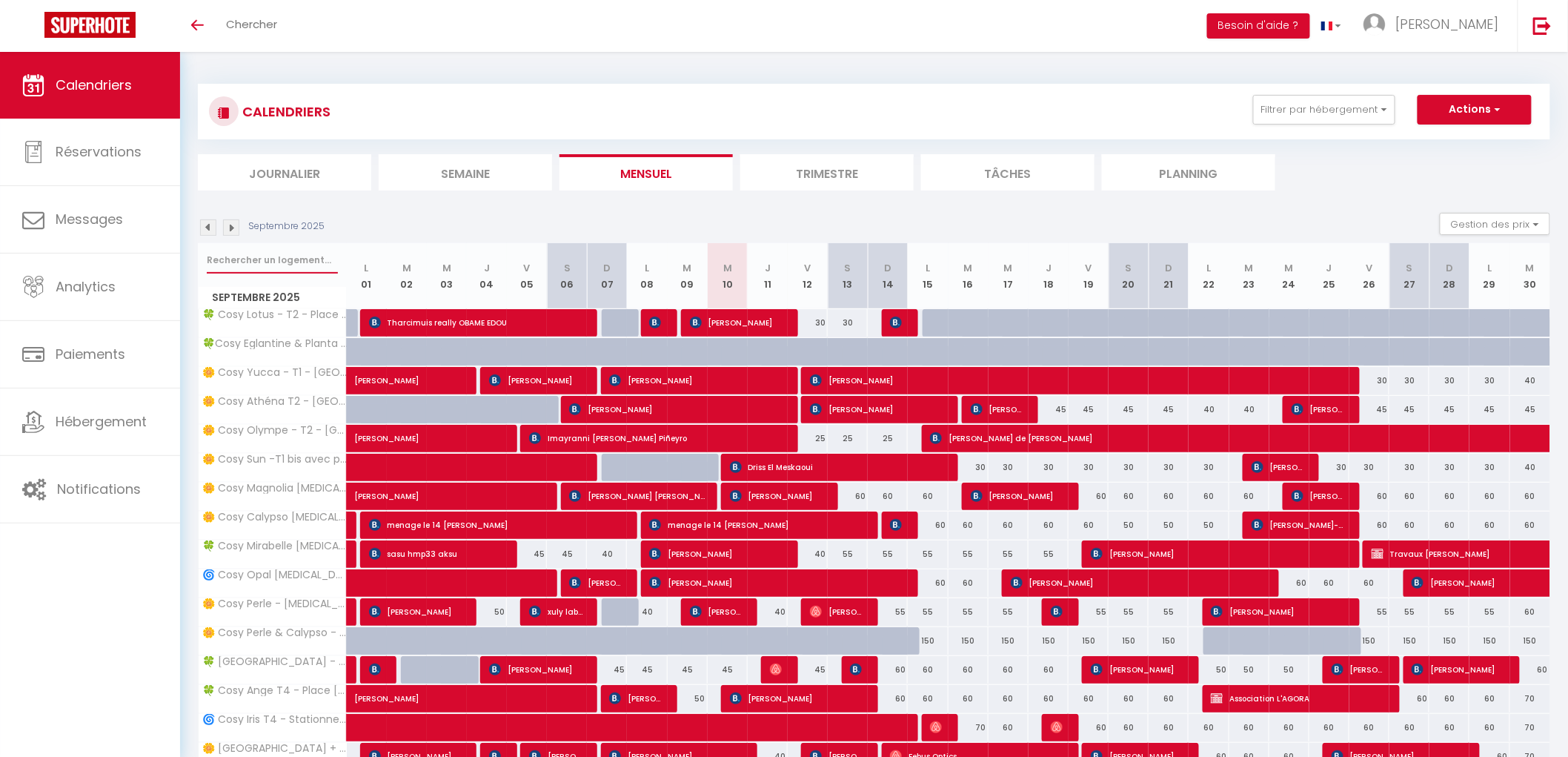
click at [252, 256] on input "text" at bounding box center [272, 260] width 131 height 27
type input "ange"
click at [263, 250] on input "text" at bounding box center [272, 260] width 131 height 27
type input "summer"
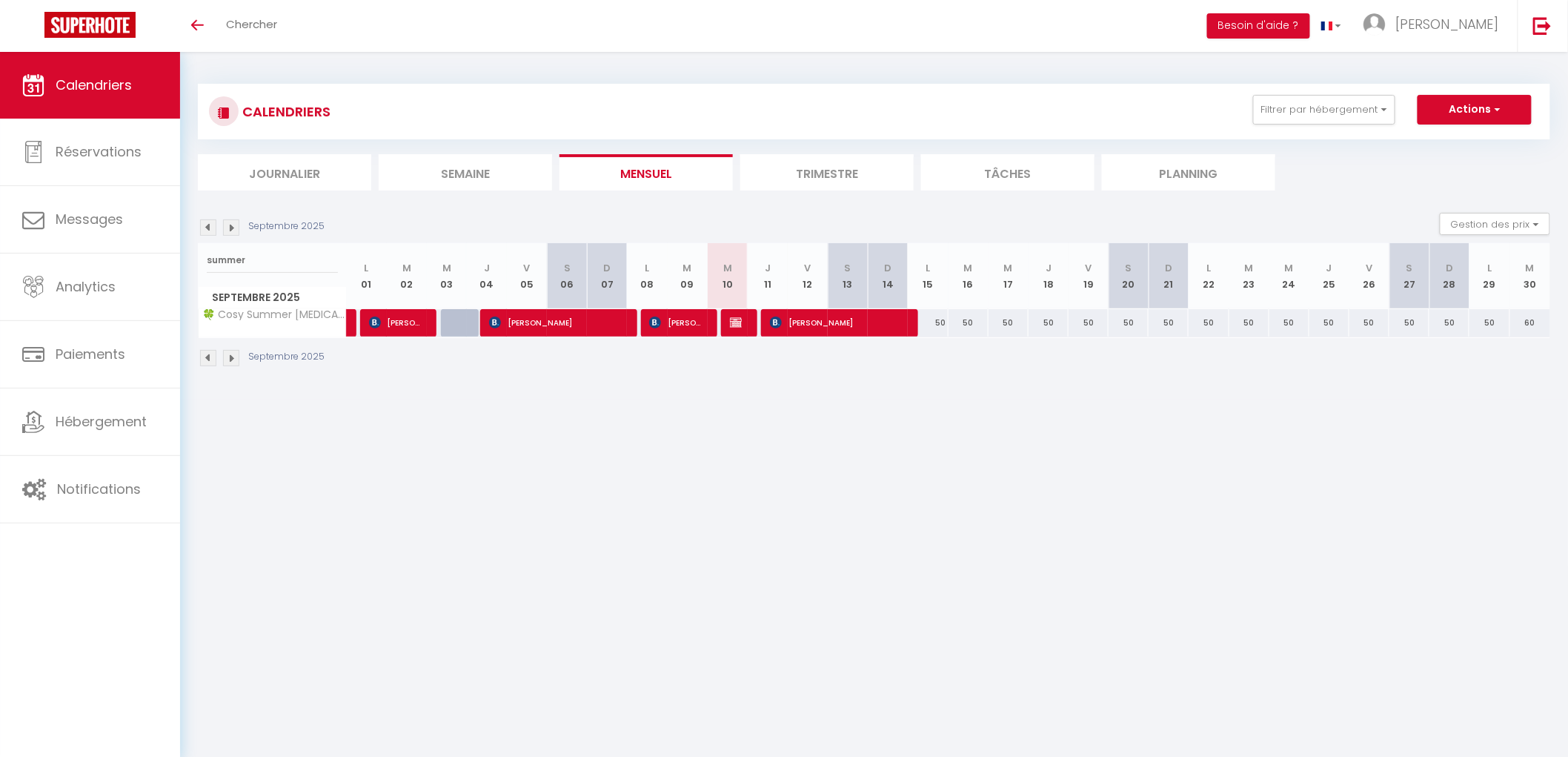
click at [743, 327] on div at bounding box center [741, 323] width 40 height 28
click at [739, 327] on img at bounding box center [736, 322] width 12 height 12
select select "OK"
select select "0"
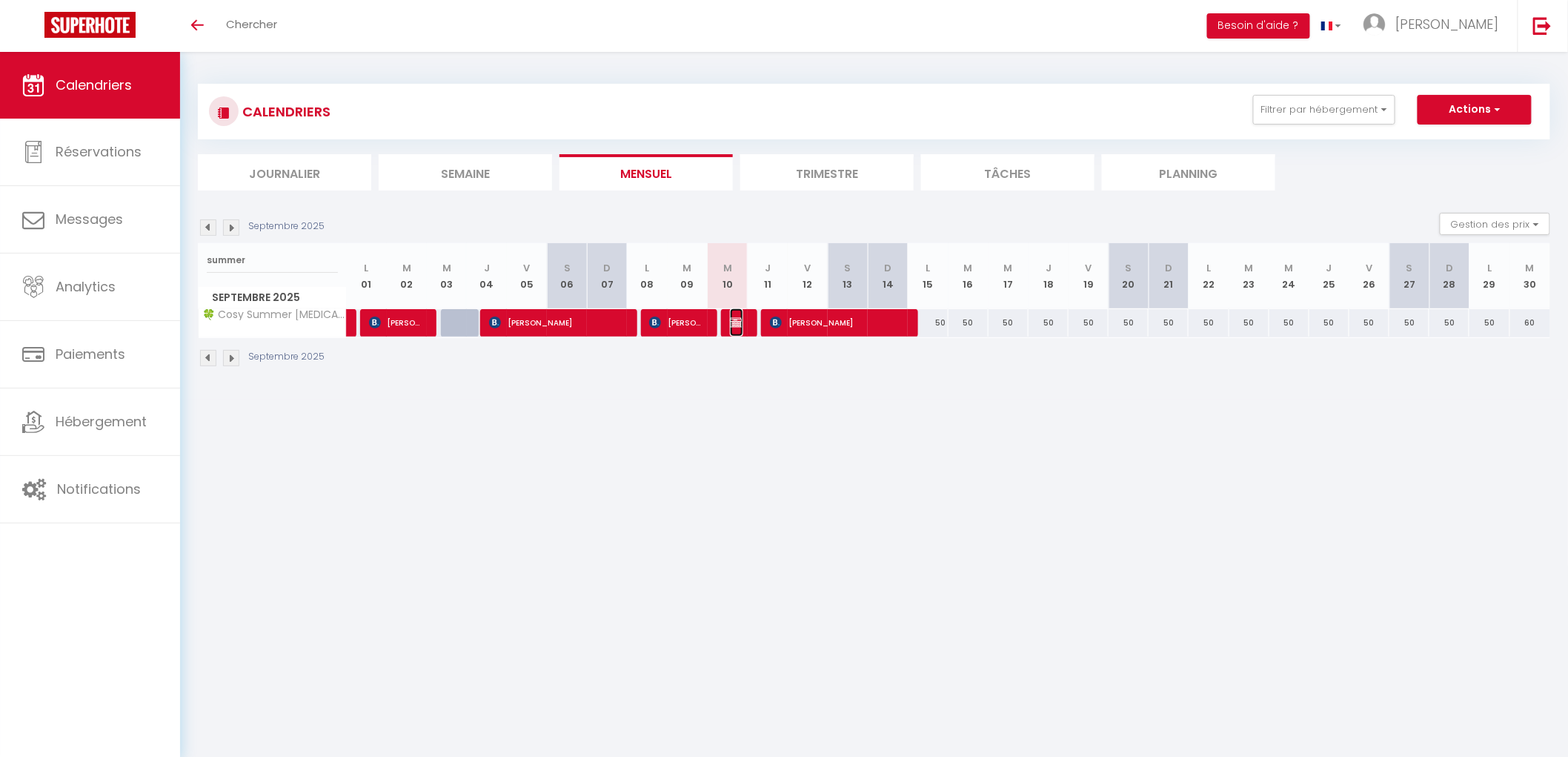
select select "0"
select select "1"
select select
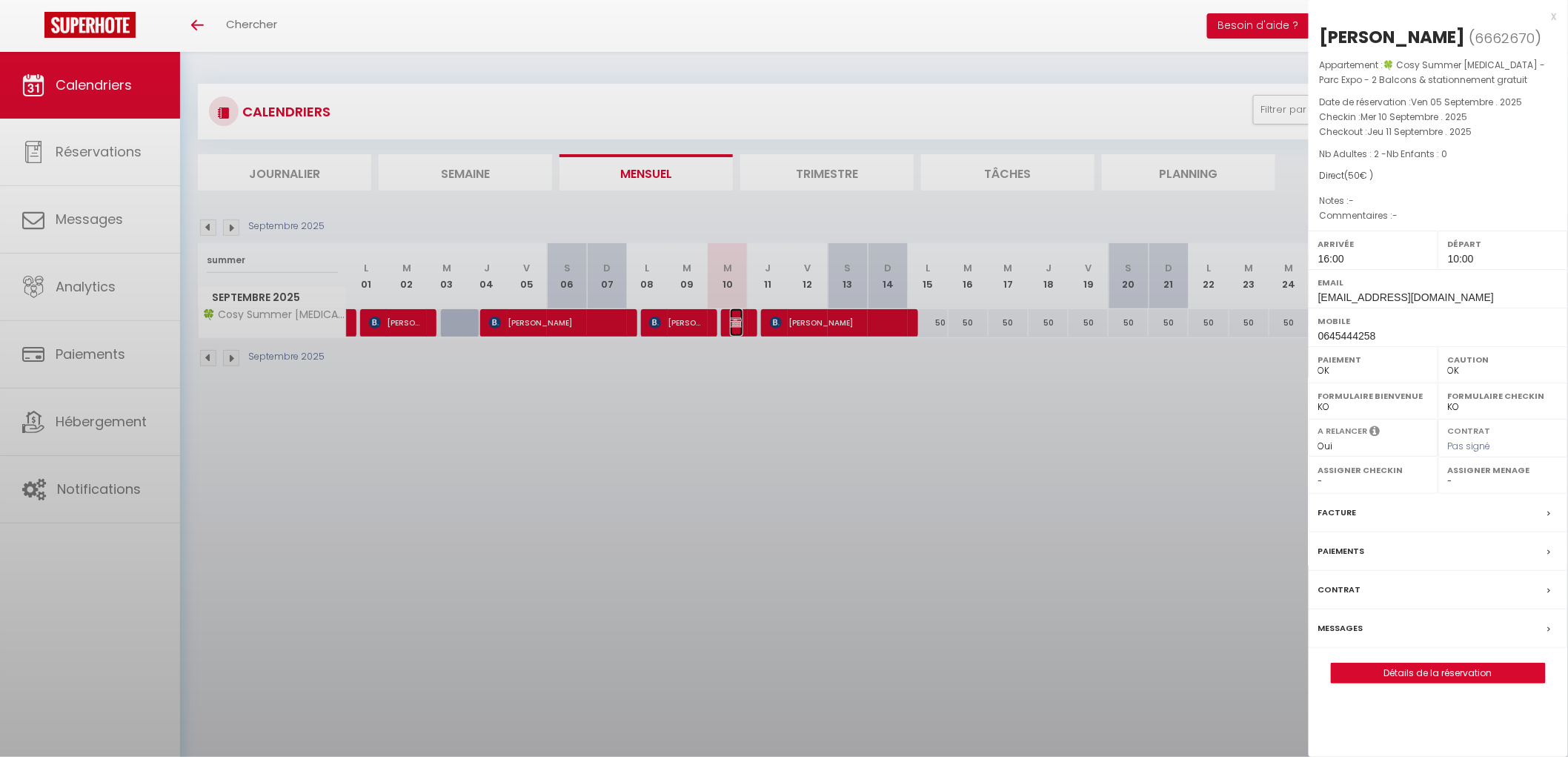
select select "50000"
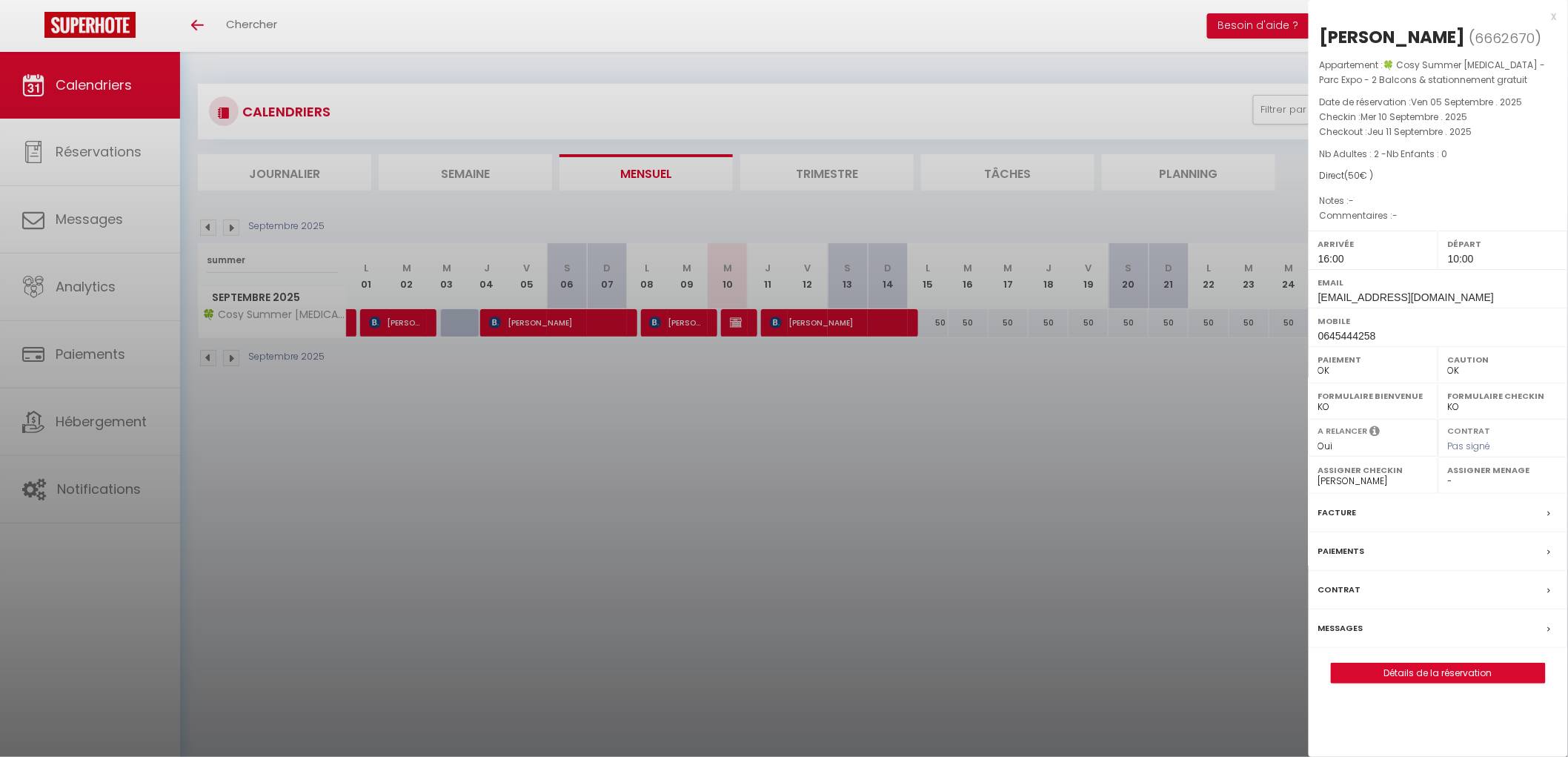
click at [670, 387] on div at bounding box center [784, 378] width 1568 height 757
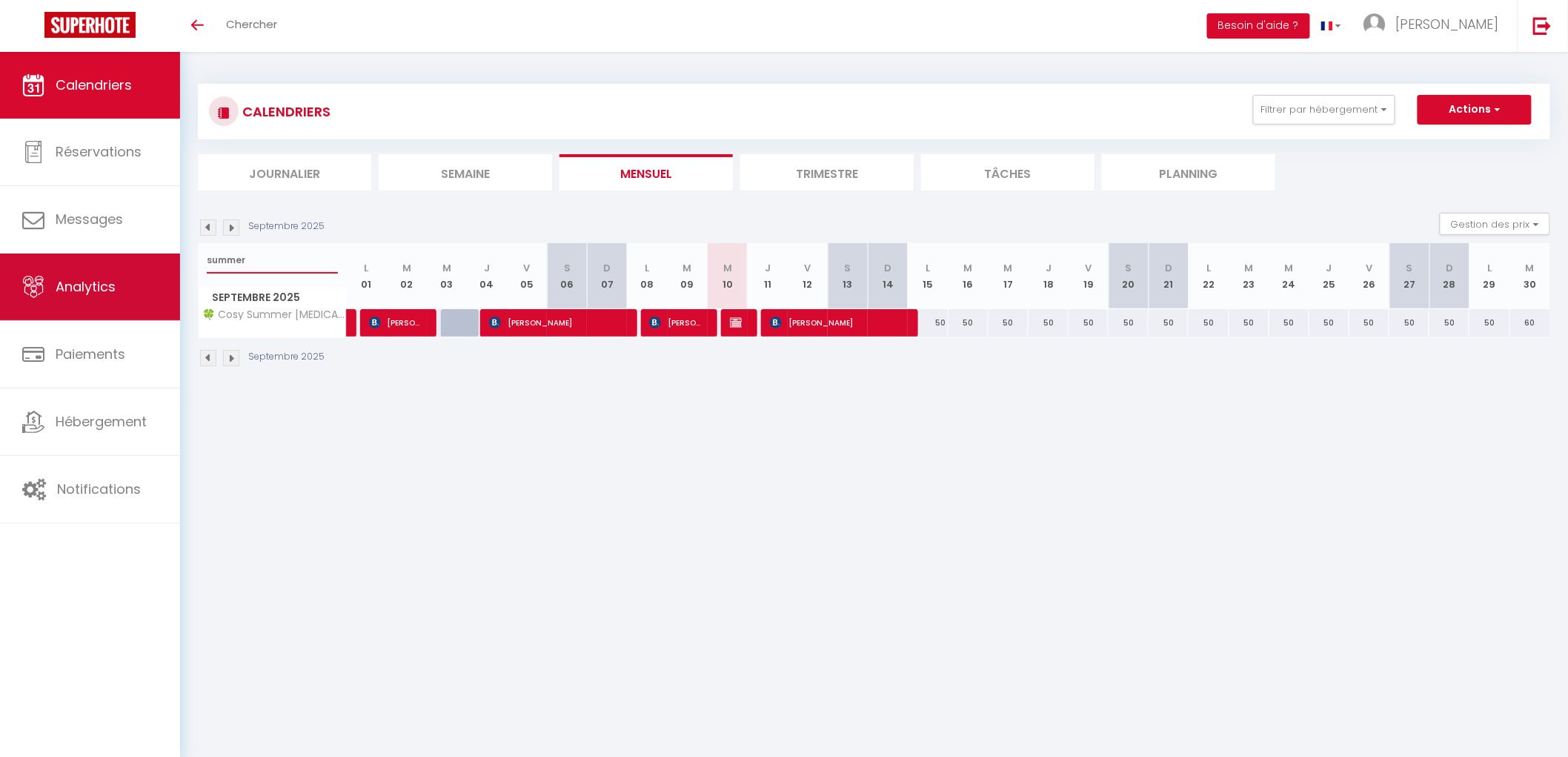
click at [47, 255] on div "🟢 Des questions ou besoin d'assistance pour la migration AirBnB? Connectez-vous…" at bounding box center [784, 226] width 1568 height 348
type input "planta"
